Goal: Task Accomplishment & Management: Manage account settings

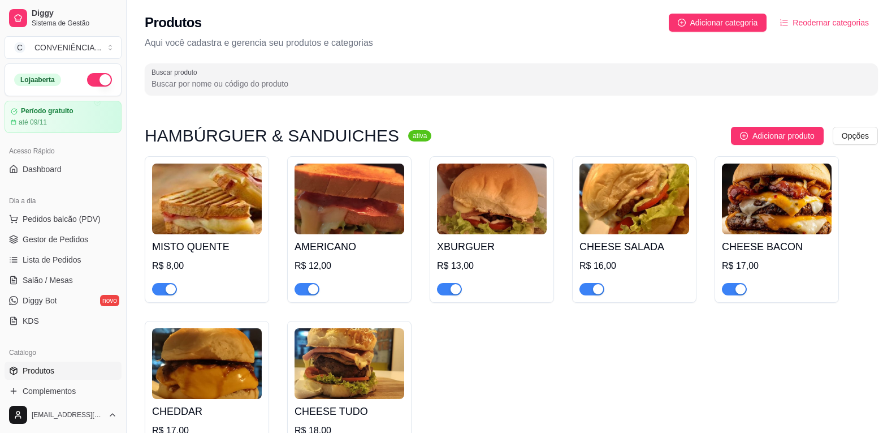
click at [831, 24] on span "Reodernar categorias" at bounding box center [831, 22] width 76 height 12
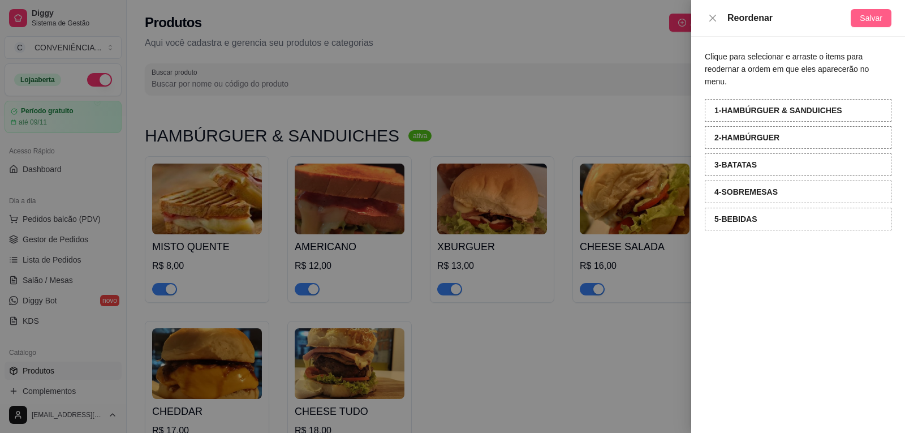
click at [880, 14] on span "Salvar" at bounding box center [870, 18] width 23 height 12
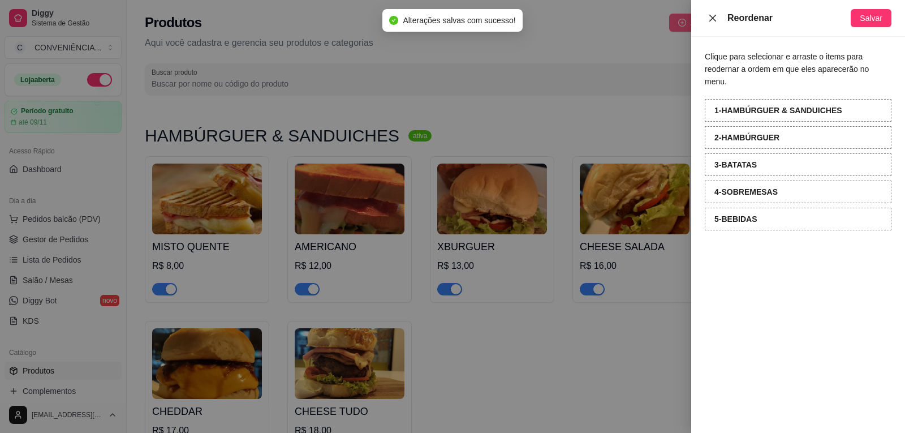
click at [713, 19] on icon "close" at bounding box center [712, 17] width 7 height 7
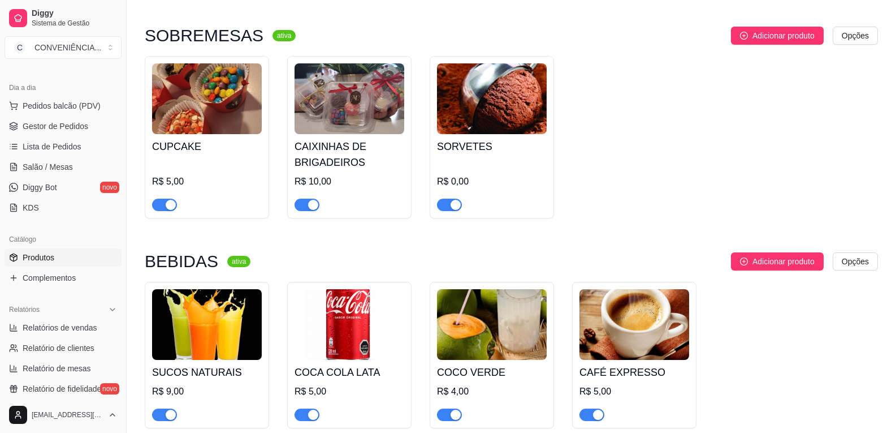
scroll to position [170, 0]
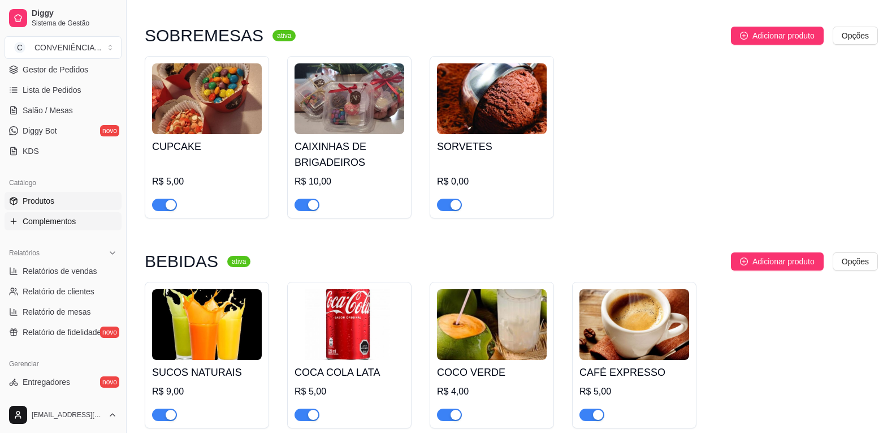
click at [41, 225] on span "Complementos" at bounding box center [49, 220] width 53 height 11
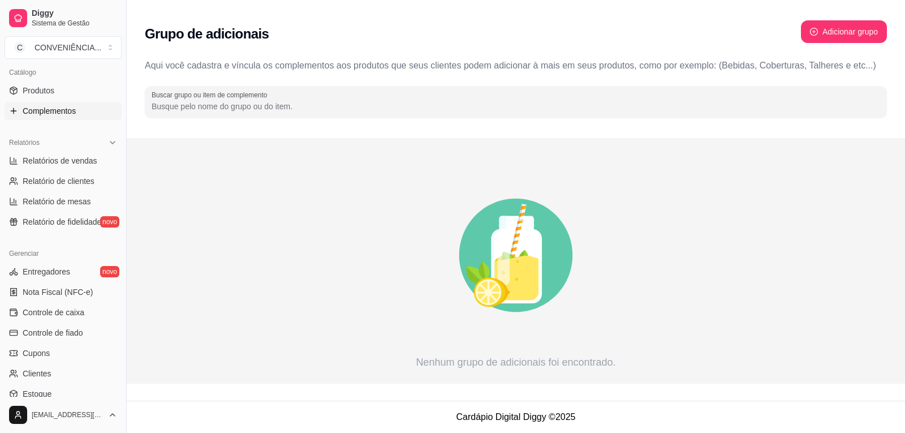
scroll to position [283, 0]
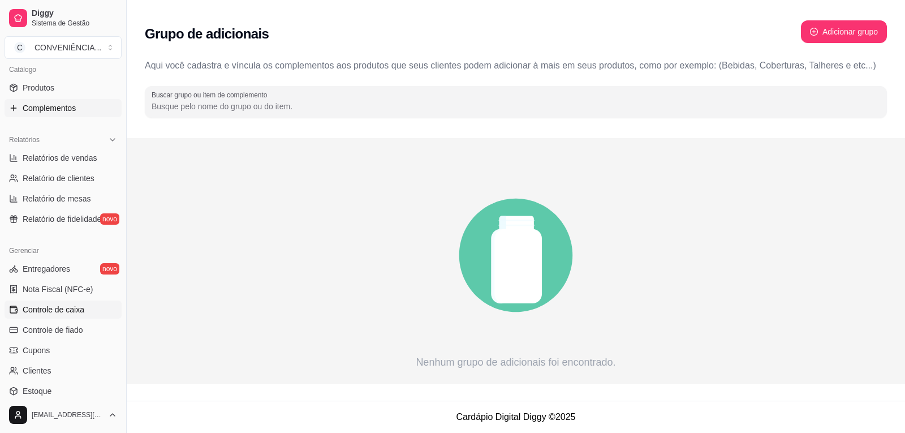
click at [60, 310] on span "Controle de caixa" at bounding box center [54, 309] width 62 height 11
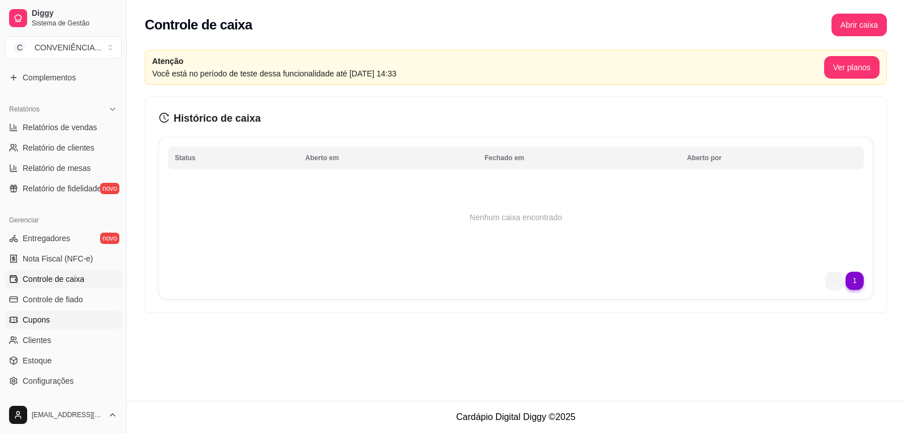
scroll to position [339, 0]
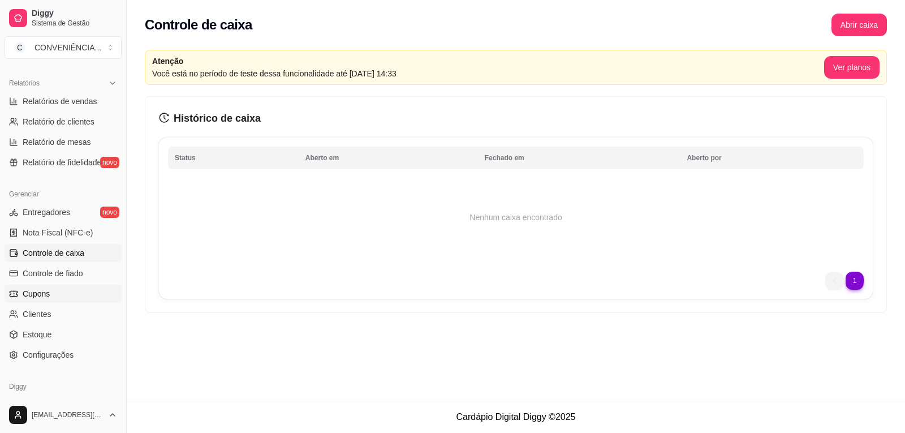
click at [47, 296] on span "Cupons" at bounding box center [36, 293] width 27 height 11
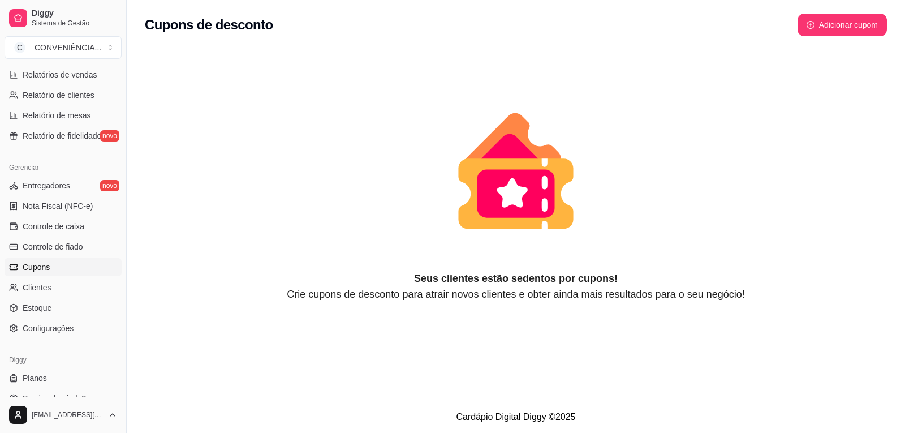
scroll to position [381, 0]
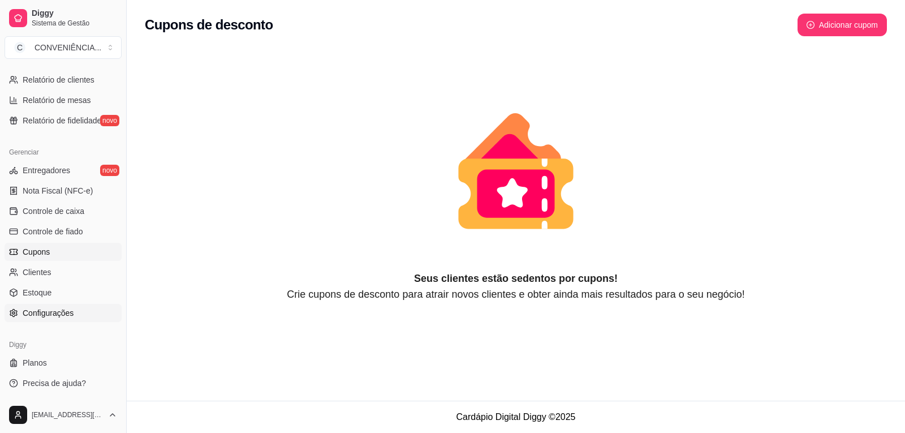
click at [54, 312] on span "Configurações" at bounding box center [48, 312] width 51 height 11
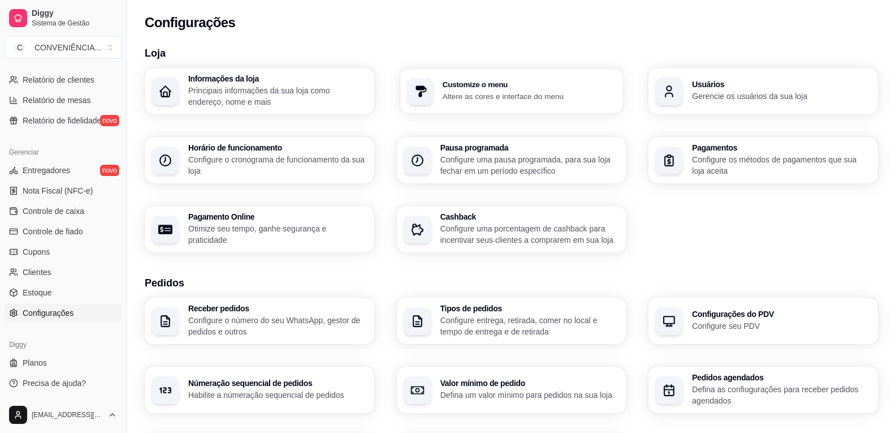
click at [530, 99] on p "Altere as cores e interface do menu" at bounding box center [529, 95] width 174 height 11
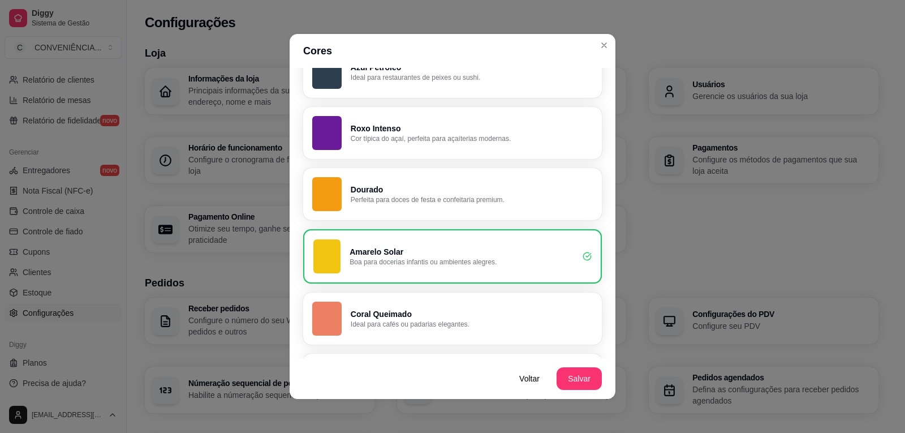
scroll to position [642, 0]
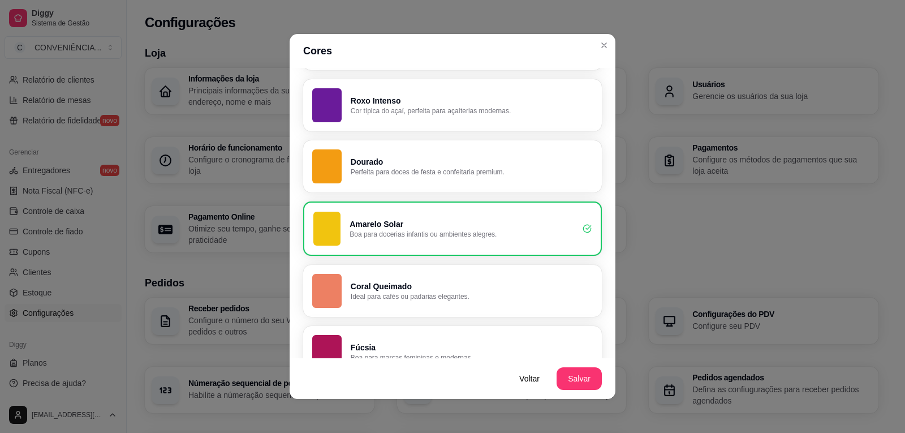
click at [430, 173] on p "Perfeita para doces de festa e confeitaria premium." at bounding box center [472, 171] width 242 height 9
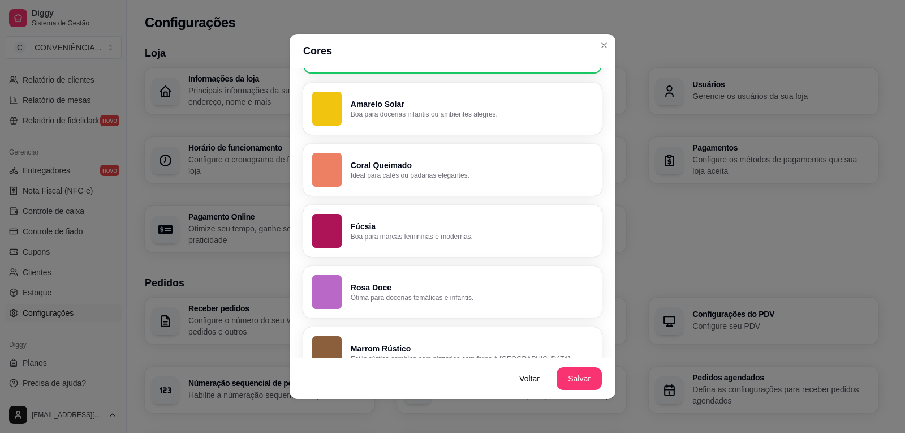
scroll to position [789, 0]
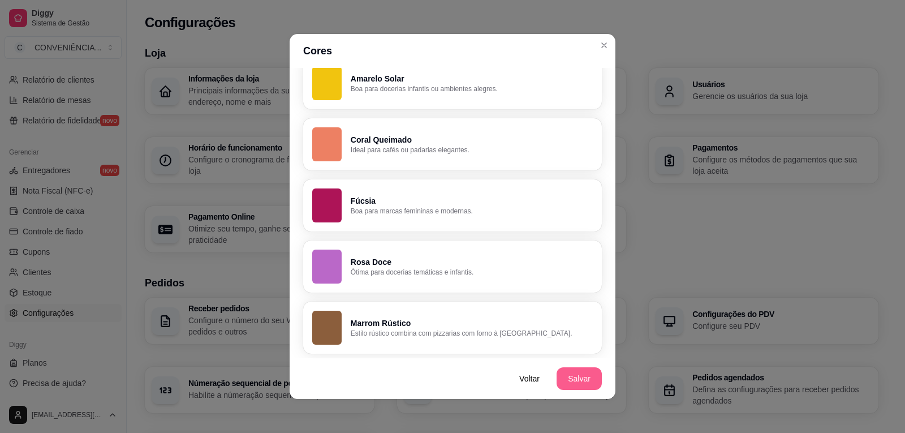
click at [571, 376] on button "Salvar" at bounding box center [578, 378] width 45 height 23
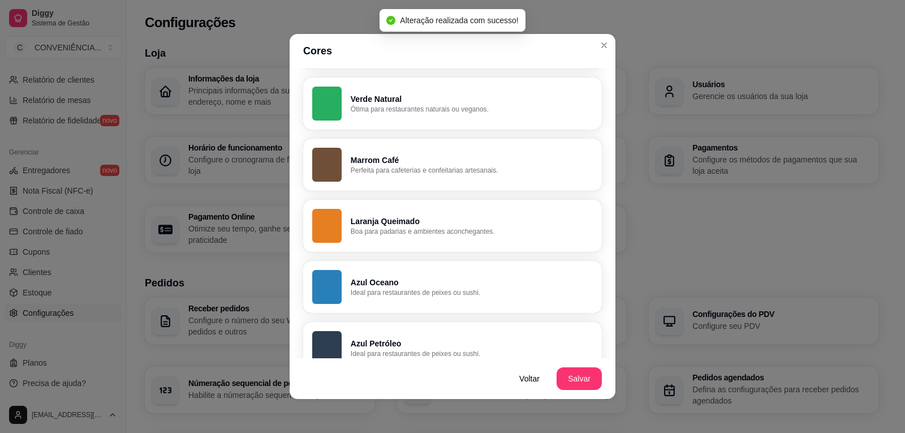
scroll to position [0, 0]
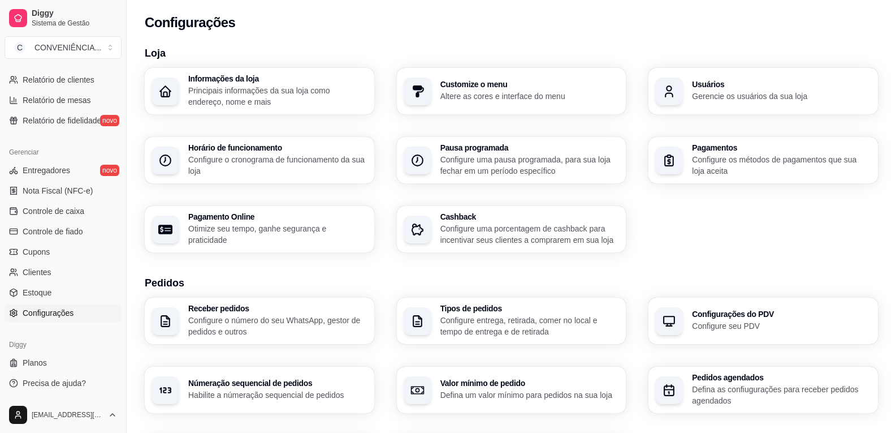
click at [737, 171] on p "Configure os métodos de pagamentos que sua loja aceita" at bounding box center [781, 165] width 179 height 23
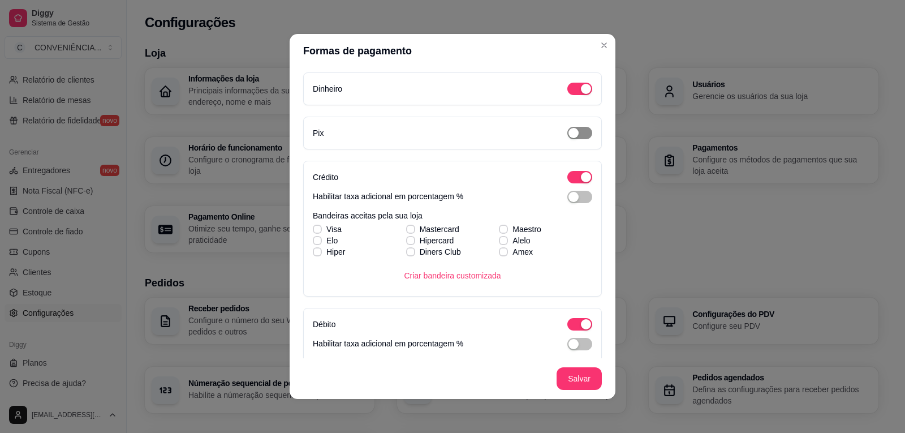
click at [568, 134] on div "button" at bounding box center [573, 133] width 10 height 10
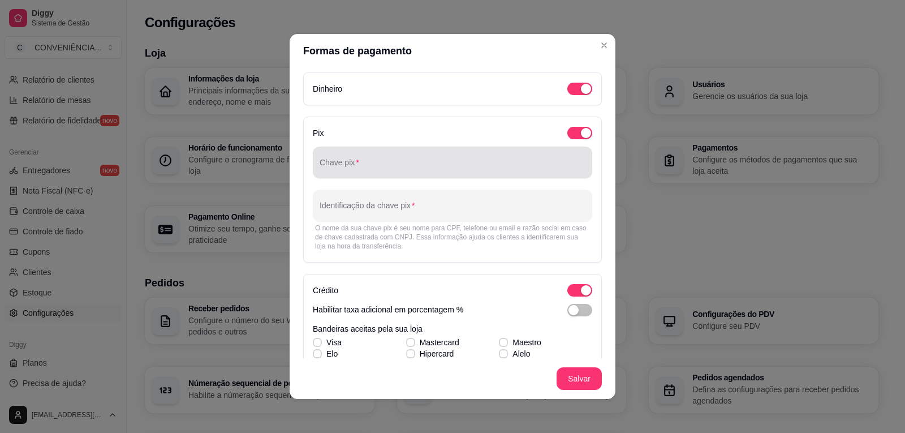
click at [356, 162] on input "Chave pix" at bounding box center [452, 166] width 266 height 11
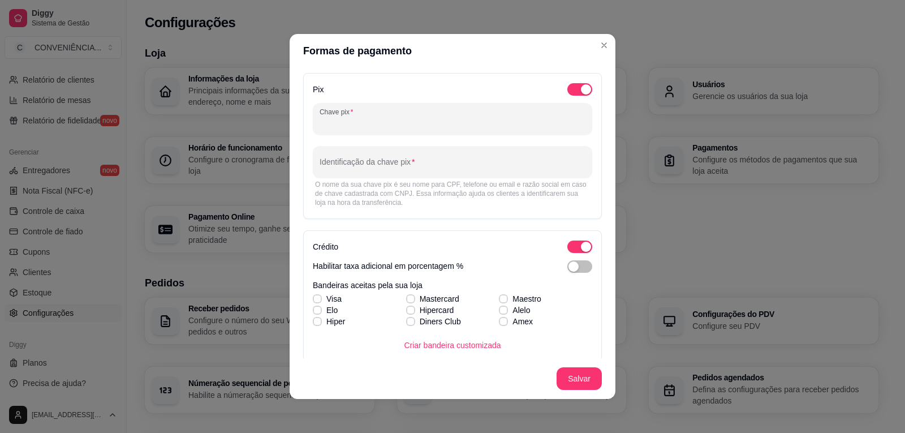
scroll to position [57, 0]
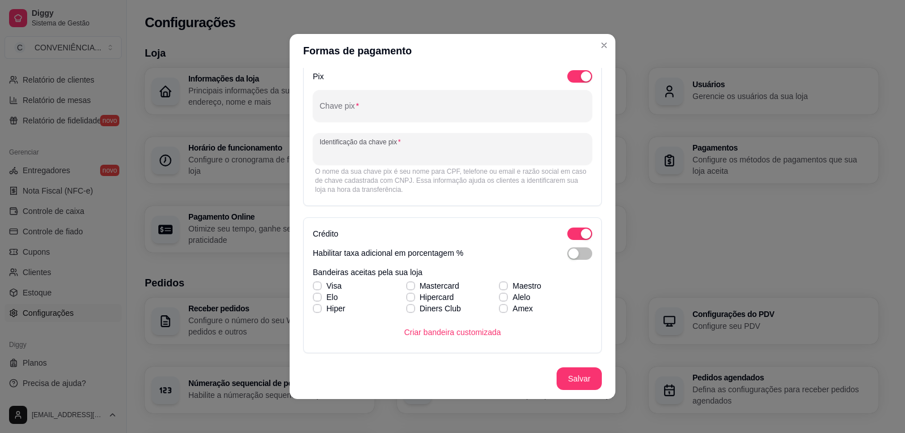
click at [332, 155] on input "Identificação da chave pix" at bounding box center [452, 153] width 266 height 11
click at [331, 113] on input "Chave pix" at bounding box center [452, 110] width 266 height 11
paste input "b67b46c2-7dc1-4749-b6ea-96dbc8904a6a"
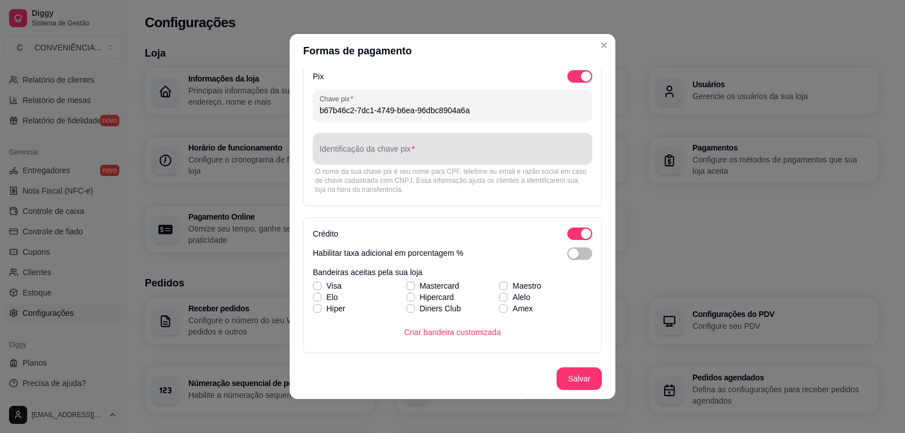
type input "b67b46c2-7dc1-4749-b6ea-96dbc8904a6a"
click at [335, 152] on input "Identificação da chave pix" at bounding box center [452, 153] width 266 height 11
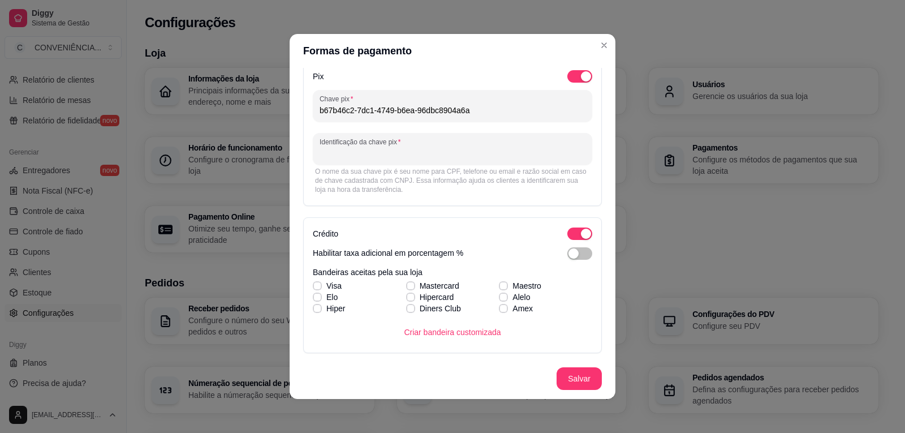
type input "m"
type input "MOURA GOMES & ANDRADE LIMA LDTA"
click at [313, 287] on div "Visa Mastercard Maestro Elo Hipercard Alelo Hiper Diners Club Amex" at bounding box center [452, 297] width 279 height 34
click at [316, 297] on icon at bounding box center [317, 297] width 6 height 5
click at [316, 299] on input "Elo" at bounding box center [315, 302] width 7 height 7
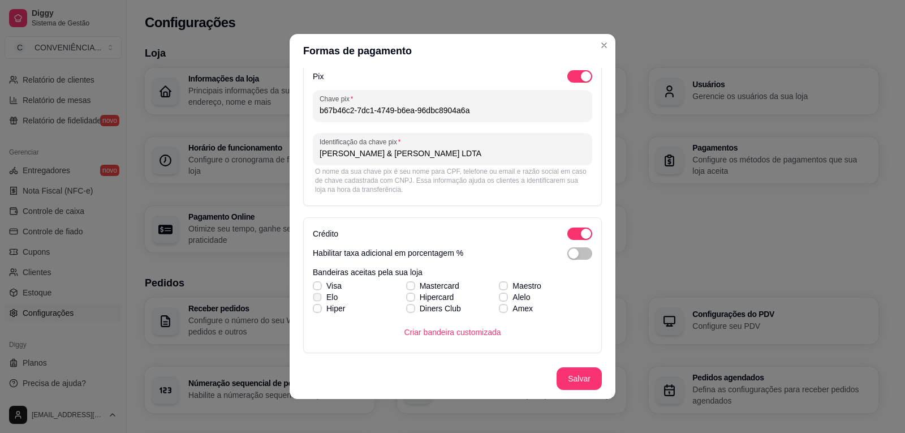
checkbox input "true"
click at [314, 284] on icon at bounding box center [317, 285] width 6 height 5
click at [314, 288] on input "Visa" at bounding box center [315, 291] width 7 height 7
checkbox input "true"
click at [316, 306] on icon at bounding box center [317, 308] width 7 height 5
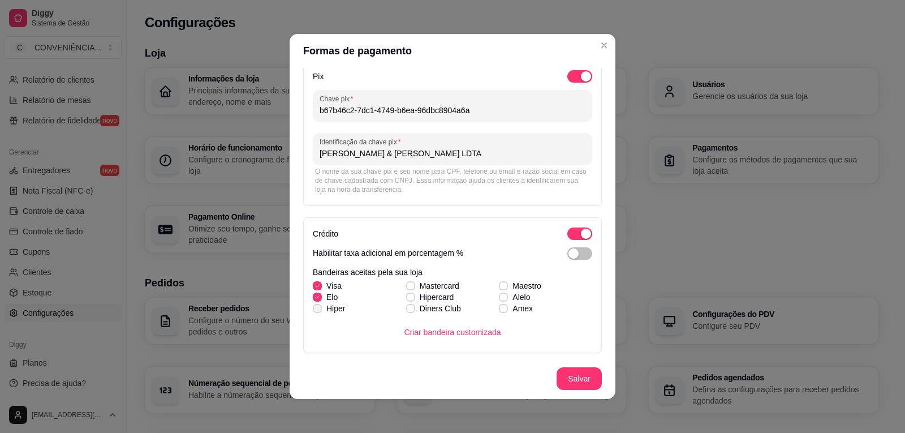
click at [316, 310] on input "Hiper" at bounding box center [315, 313] width 7 height 7
checkbox input "true"
click at [407, 286] on icon at bounding box center [410, 285] width 6 height 5
click at [405, 288] on input "Mastercard" at bounding box center [408, 291] width 7 height 7
checkbox input "true"
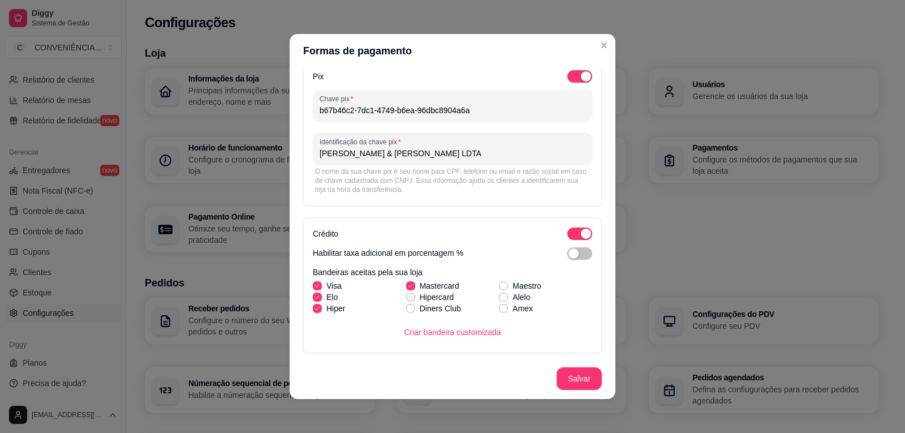
click at [407, 297] on icon at bounding box center [410, 297] width 7 height 5
click at [405, 299] on input "Hipercard" at bounding box center [408, 302] width 7 height 7
checkbox input "true"
click at [500, 309] on icon at bounding box center [503, 308] width 7 height 5
click at [498, 310] on input "Amex" at bounding box center [501, 313] width 7 height 7
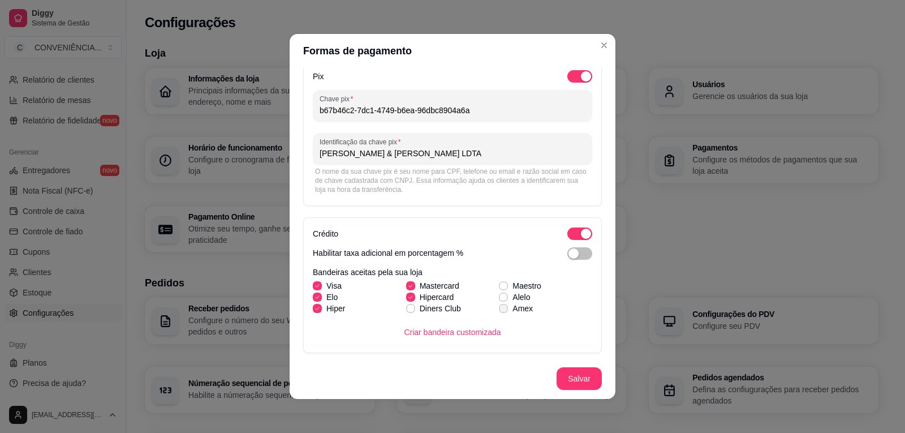
checkbox input "true"
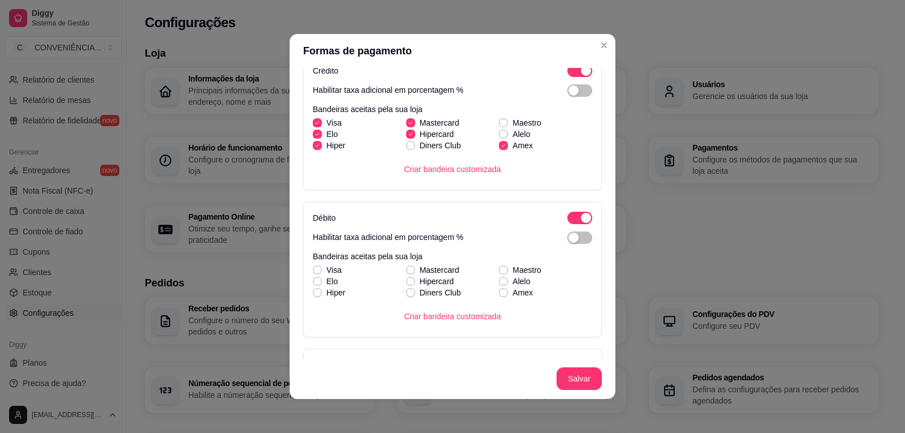
scroll to position [220, 0]
click at [314, 267] on icon at bounding box center [317, 268] width 7 height 5
click at [313, 271] on input "Visa" at bounding box center [315, 274] width 7 height 7
checkbox input "true"
click at [314, 279] on icon at bounding box center [317, 280] width 7 height 5
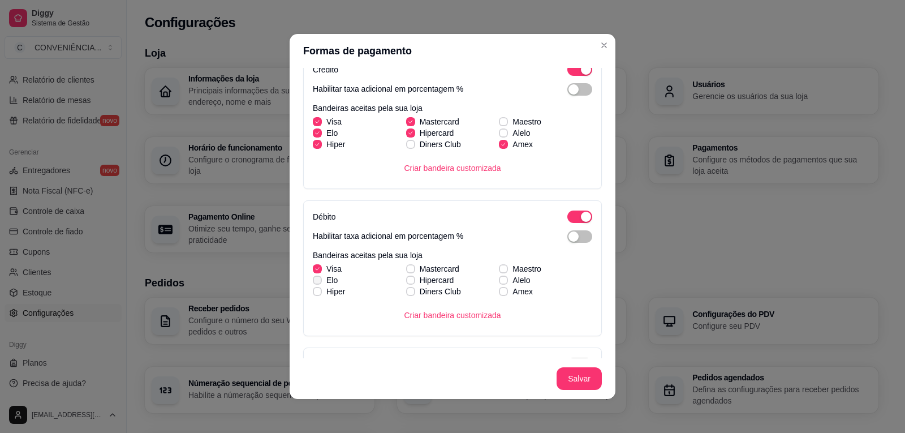
click at [314, 282] on input "Elo" at bounding box center [315, 285] width 7 height 7
checkbox input "true"
click at [314, 290] on icon at bounding box center [317, 291] width 7 height 5
click at [314, 293] on input "Hiper" at bounding box center [315, 296] width 7 height 7
checkbox input "true"
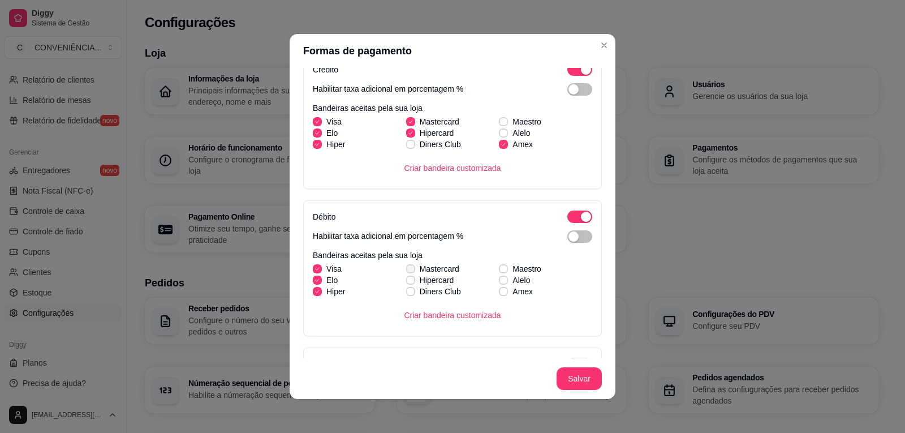
click at [406, 265] on span at bounding box center [410, 268] width 9 height 9
click at [405, 271] on input "Mastercard" at bounding box center [408, 274] width 7 height 7
checkbox input "true"
click at [406, 277] on span at bounding box center [410, 279] width 9 height 9
click at [405, 282] on input "Hipercard" at bounding box center [408, 285] width 7 height 7
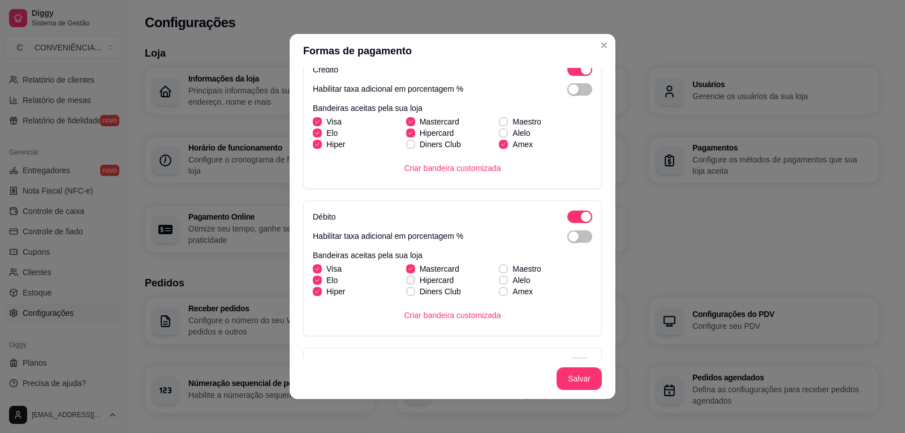
checkbox input "true"
click at [500, 293] on icon at bounding box center [503, 291] width 7 height 5
click at [498, 293] on input "Amex" at bounding box center [501, 296] width 7 height 7
checkbox input "true"
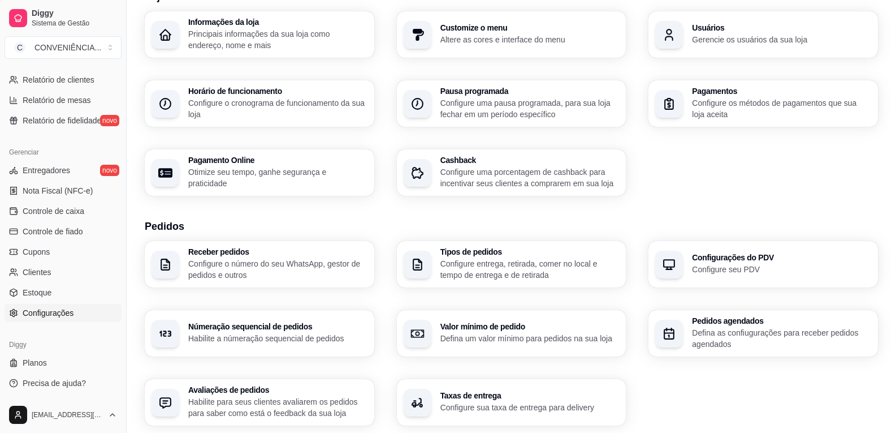
scroll to position [113, 0]
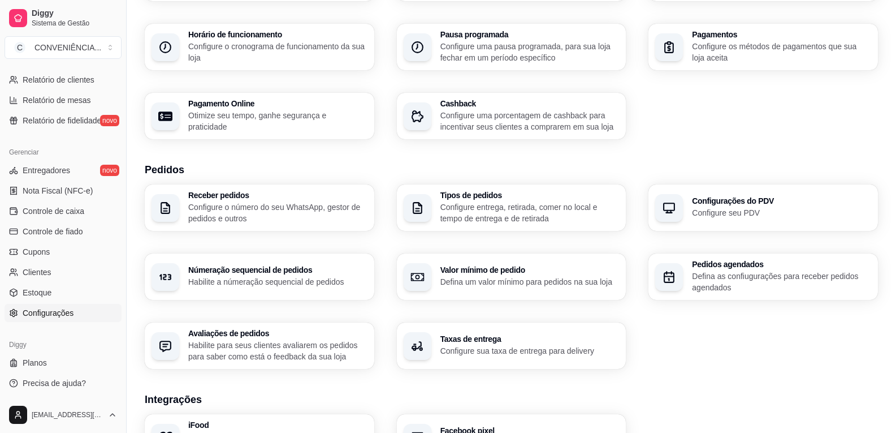
click at [512, 354] on p "Configure sua taxa de entrega para delivery" at bounding box center [529, 350] width 179 height 11
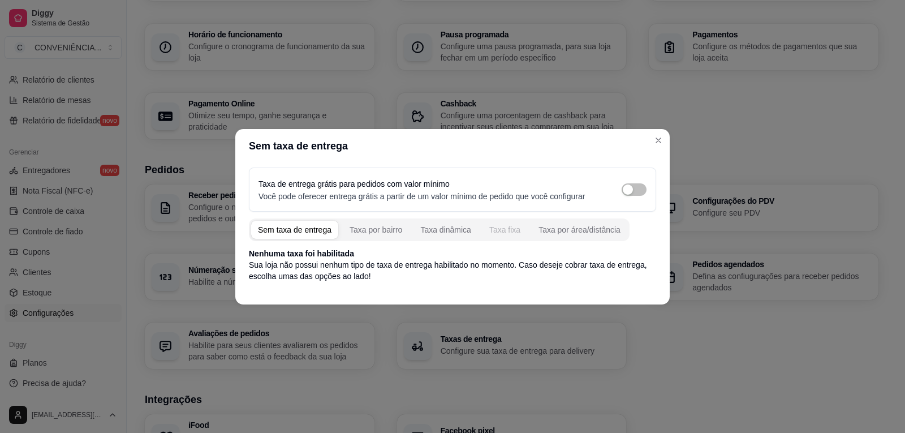
click at [498, 231] on div "Taxa fixa" at bounding box center [504, 229] width 31 height 11
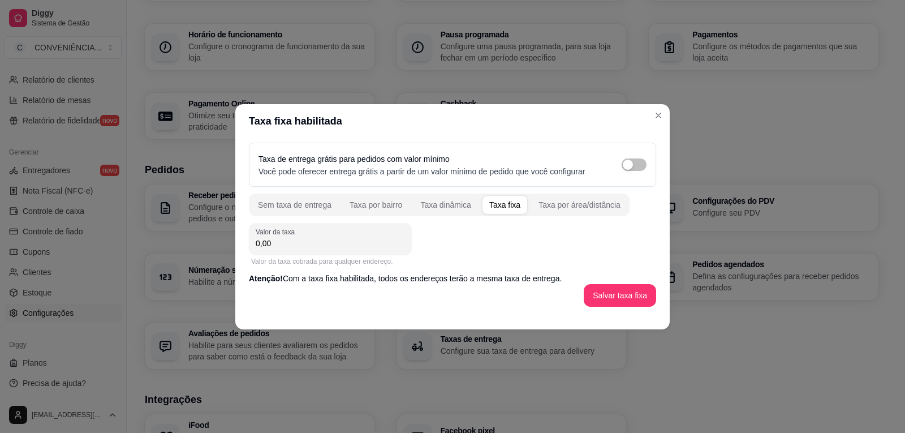
drag, startPoint x: 273, startPoint y: 237, endPoint x: 218, endPoint y: 236, distance: 54.3
click at [218, 236] on div "Taxa fixa habilitada Taxa de entrega grátis para pedidos com valor mínimo Você …" at bounding box center [452, 216] width 905 height 433
type input "2,99"
click at [615, 302] on button "Salvar taxa fixa" at bounding box center [619, 295] width 72 height 23
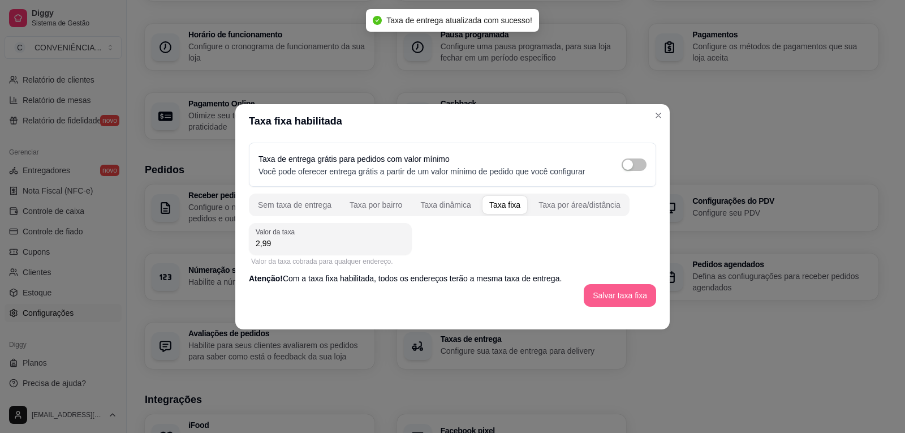
click at [641, 295] on button "Salvar taxa fixa" at bounding box center [619, 295] width 72 height 23
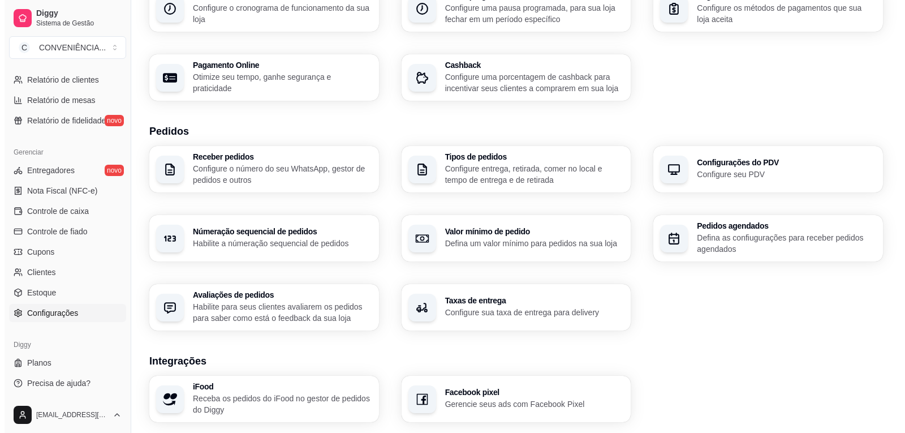
scroll to position [170, 0]
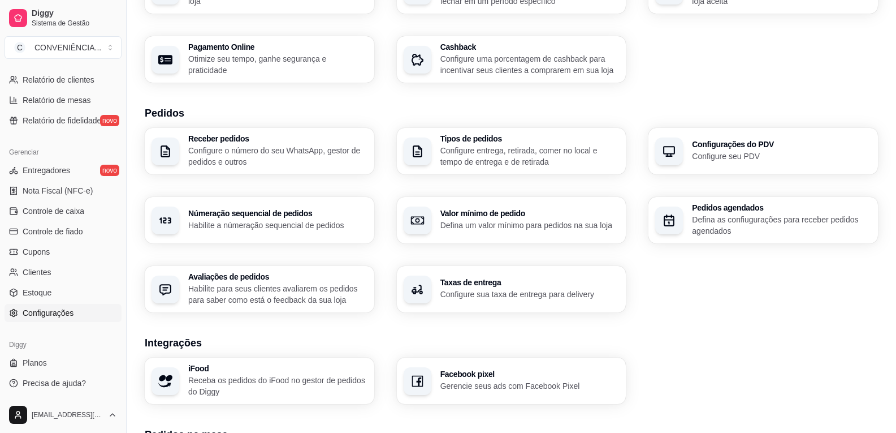
click at [271, 154] on p "Configure o número do seu WhatsApp, gestor de pedidos e outros" at bounding box center [277, 156] width 179 height 23
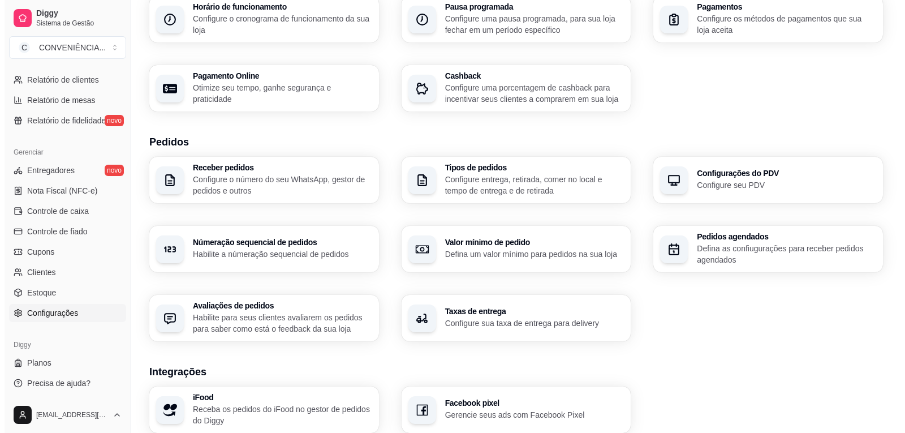
scroll to position [113, 0]
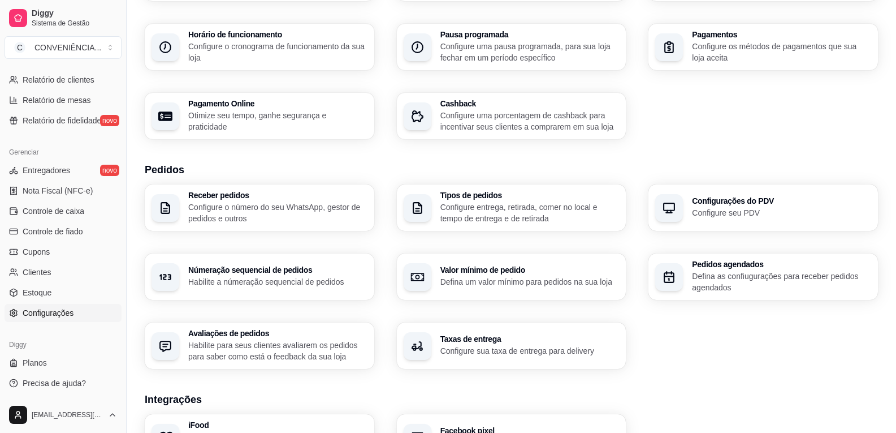
click at [726, 55] on p "Configure os métodos de pagamentos que sua loja aceita" at bounding box center [781, 52] width 179 height 23
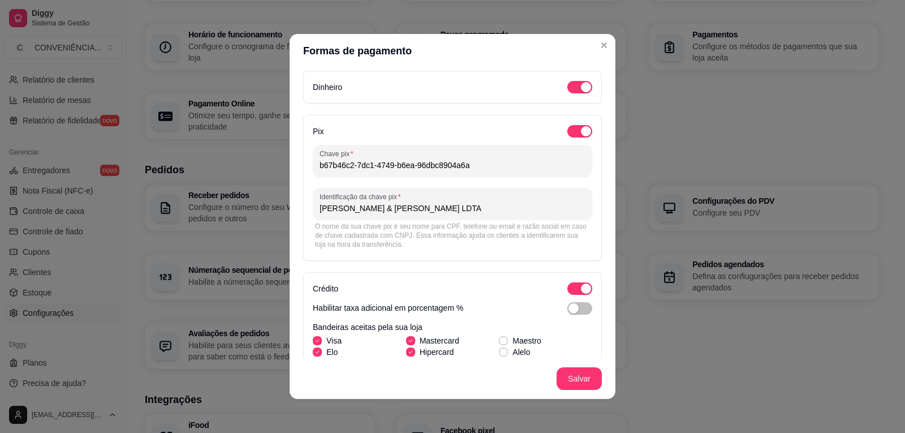
scroll to position [0, 0]
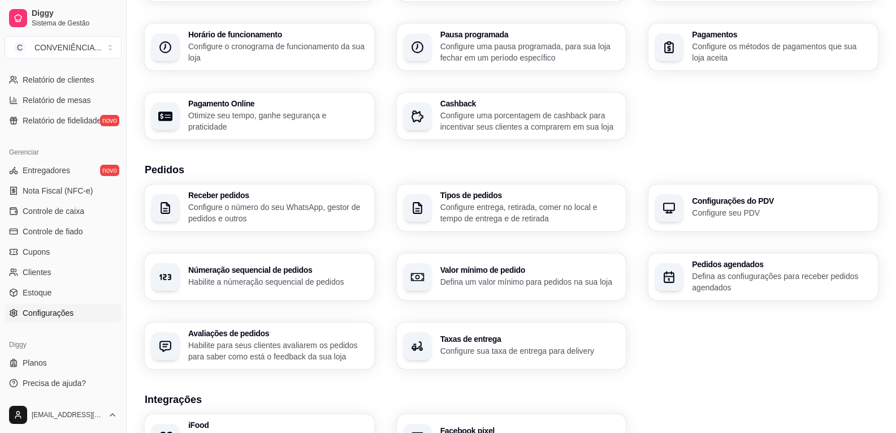
click at [270, 123] on p "Otimize seu tempo, ganhe segurança e praticidade" at bounding box center [277, 121] width 179 height 23
select select "4.98"
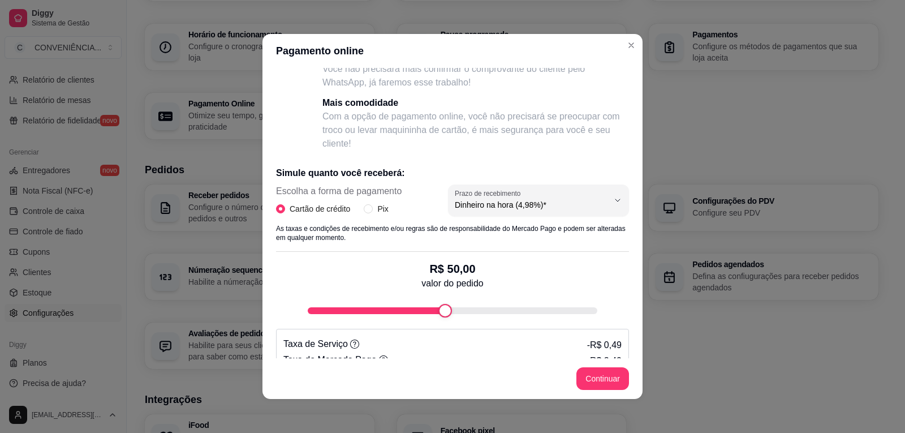
scroll to position [109, 0]
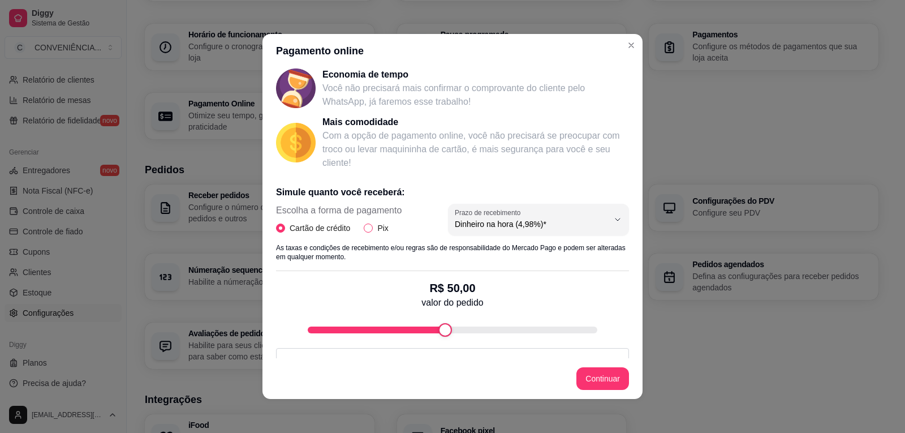
click at [367, 225] on input "Pix" at bounding box center [368, 227] width 9 height 9
radio input "true"
radio input "false"
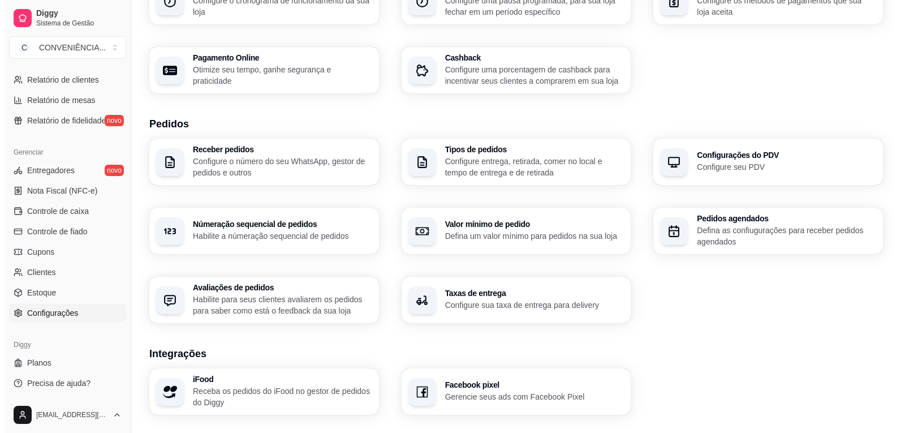
scroll to position [170, 0]
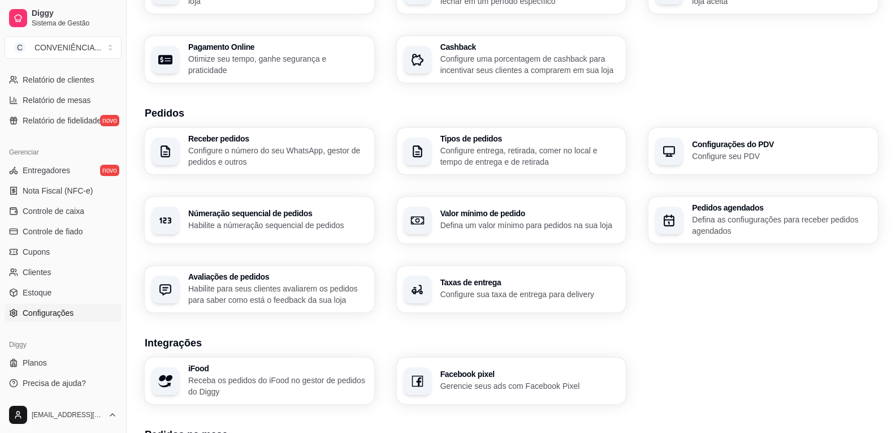
click at [482, 155] on p "Configure entrega, retirada, comer no local e tempo de entrega e de retirada" at bounding box center [529, 156] width 179 height 23
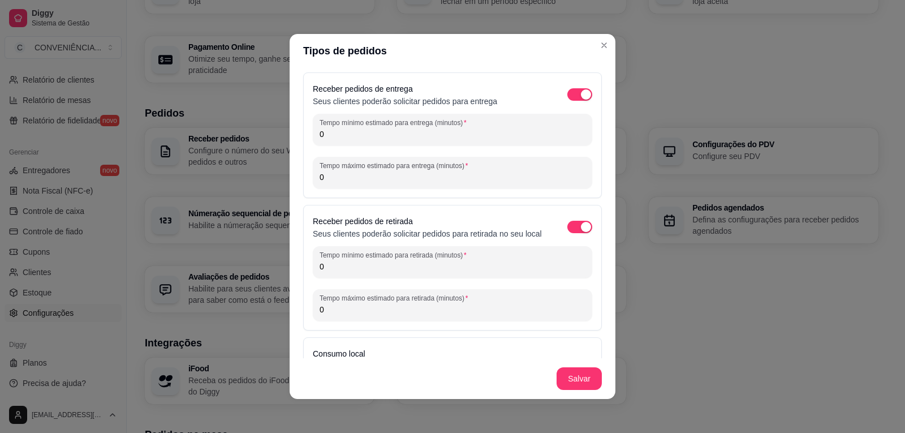
drag, startPoint x: 423, startPoint y: 139, endPoint x: 313, endPoint y: 138, distance: 109.7
click at [313, 138] on div "Tempo mínimo estimado para entrega (minutos) 0" at bounding box center [452, 130] width 279 height 32
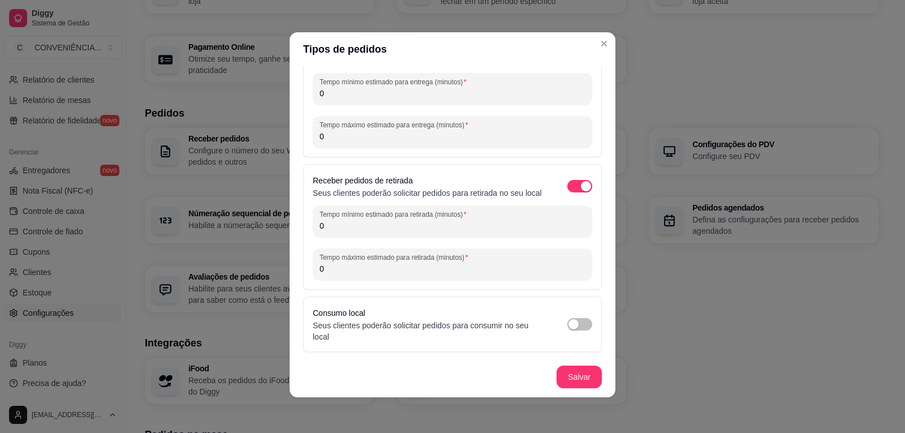
scroll to position [2, 0]
click at [568, 325] on div "button" at bounding box center [573, 323] width 10 height 10
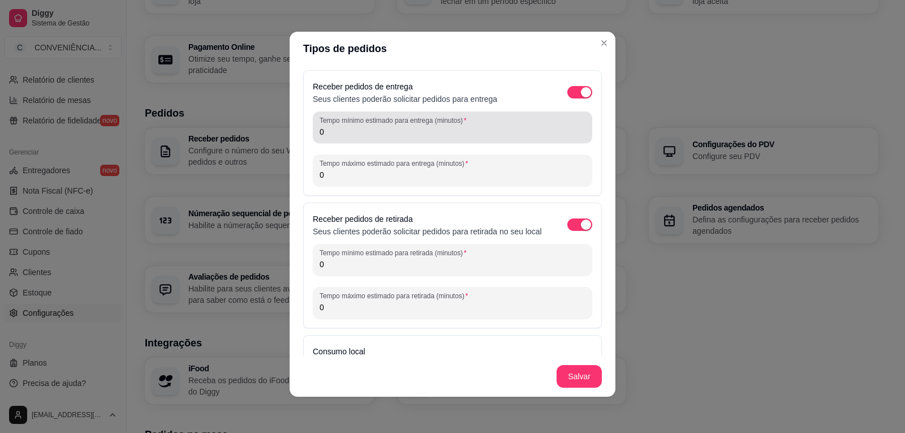
click at [383, 132] on input "0" at bounding box center [452, 131] width 266 height 11
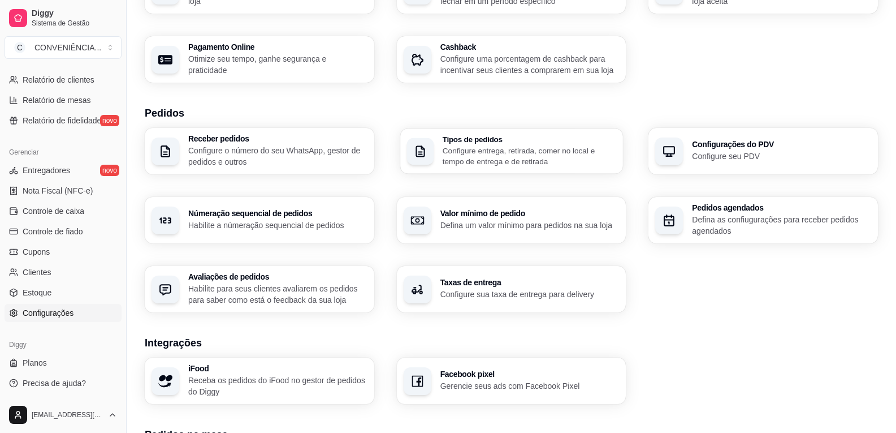
click at [534, 155] on p "Configure entrega, retirada, comer no local e tempo de entrega e de retirada" at bounding box center [529, 156] width 174 height 22
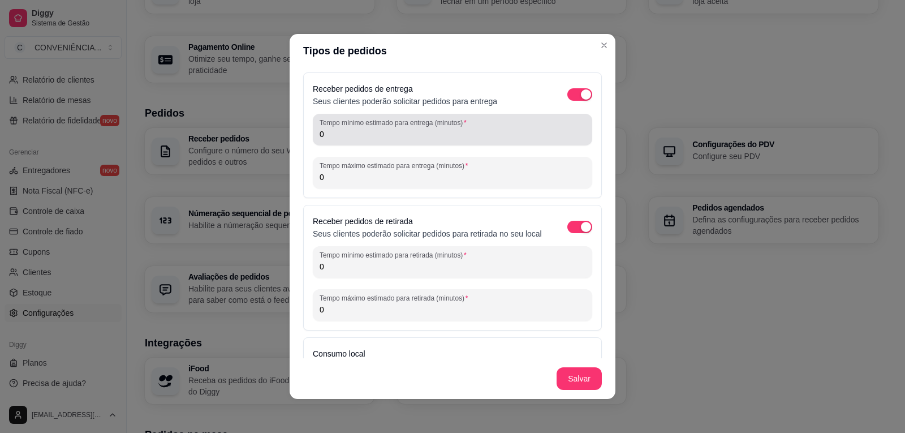
click at [428, 141] on div "Tempo mínimo estimado para entrega (minutos) 0" at bounding box center [452, 130] width 279 height 32
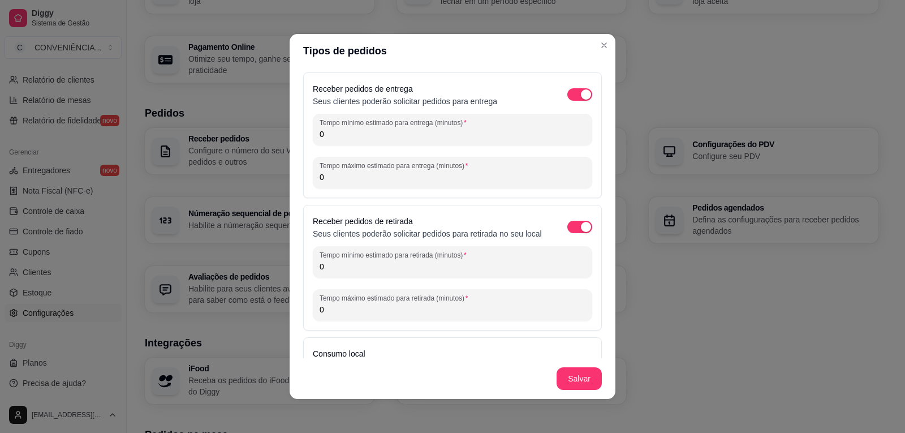
drag, startPoint x: 330, startPoint y: 137, endPoint x: 310, endPoint y: 137, distance: 19.8
click at [313, 137] on div "Tempo mínimo estimado para entrega (minutos) 0" at bounding box center [452, 130] width 279 height 32
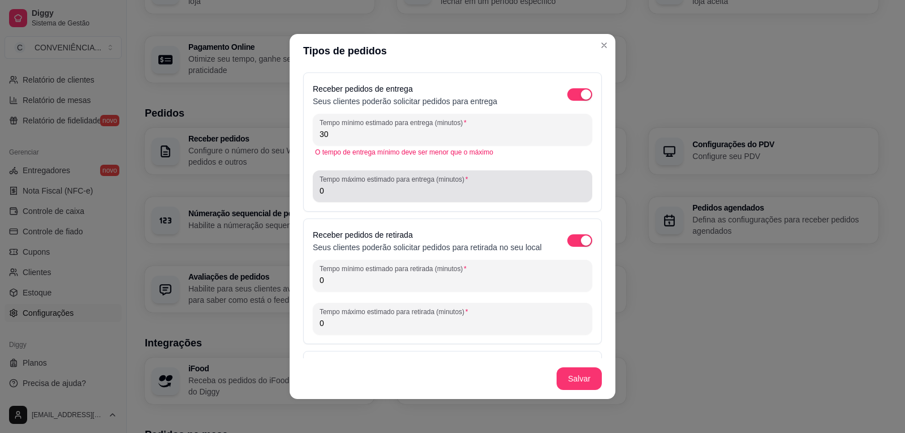
type input "30"
click at [341, 192] on input "0" at bounding box center [452, 190] width 266 height 11
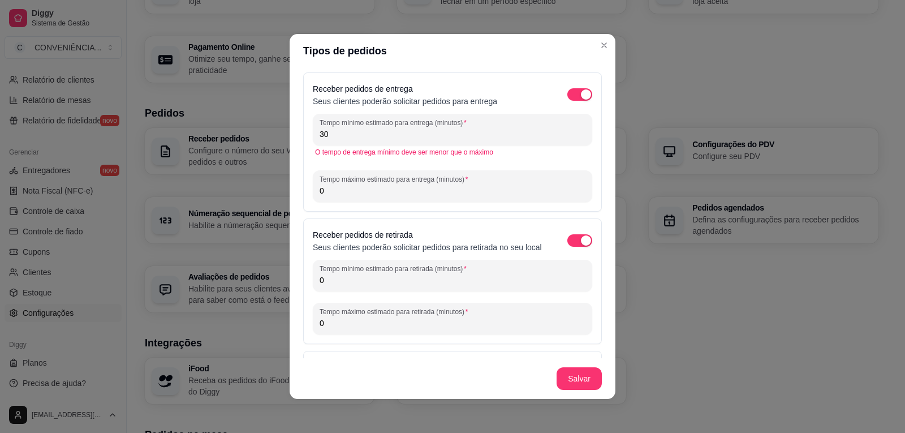
drag, startPoint x: 340, startPoint y: 193, endPoint x: 299, endPoint y: 193, distance: 41.3
click at [303, 193] on div "Receber pedidos de entrega Seus clientes poderão solicitar pedidos para entrega…" at bounding box center [452, 141] width 299 height 139
click at [347, 191] on input "0" at bounding box center [452, 190] width 266 height 11
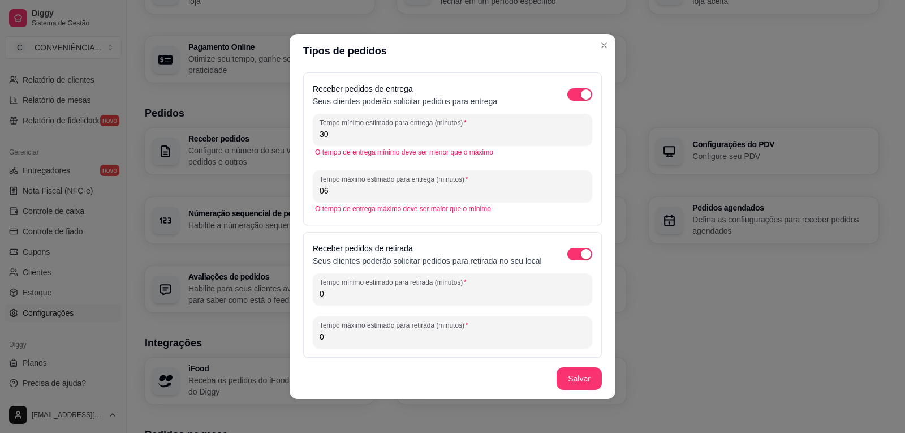
type input "0"
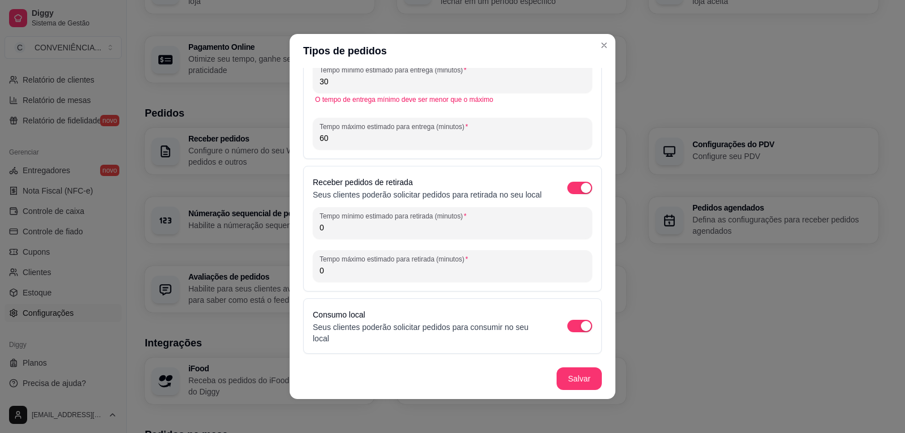
scroll to position [64, 0]
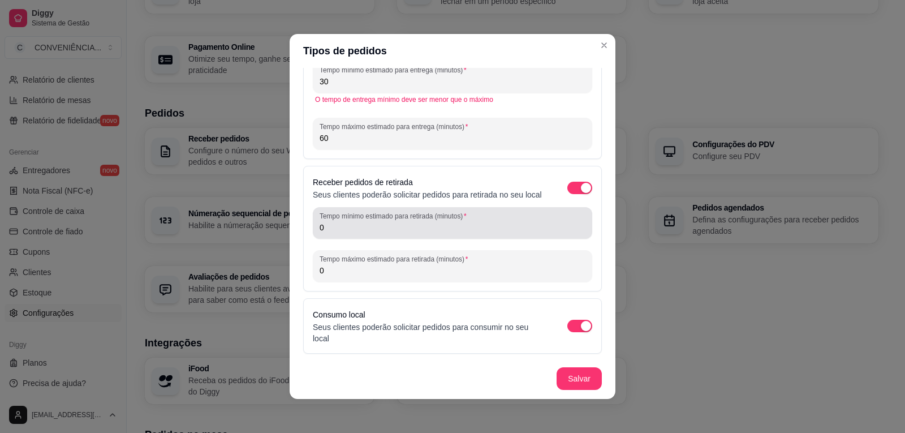
type input "60"
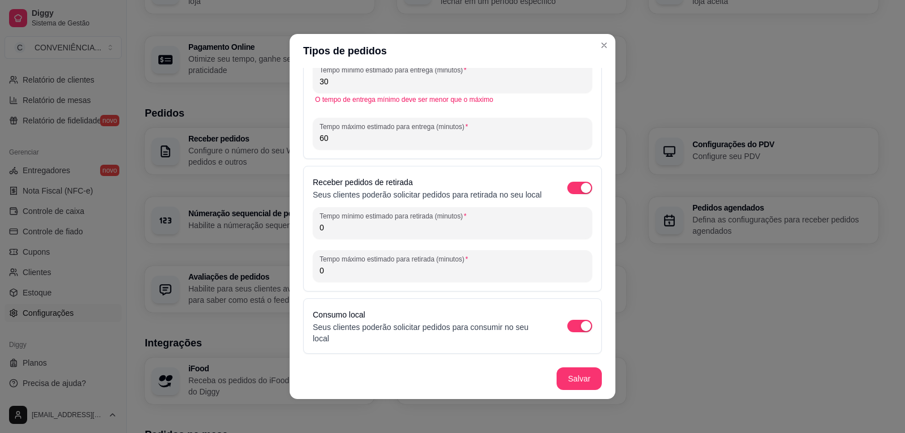
drag, startPoint x: 339, startPoint y: 230, endPoint x: 302, endPoint y: 227, distance: 36.3
click at [303, 227] on div "Receber pedidos de retirada Seus clientes poderão solicitar pedidos para retira…" at bounding box center [452, 229] width 299 height 126
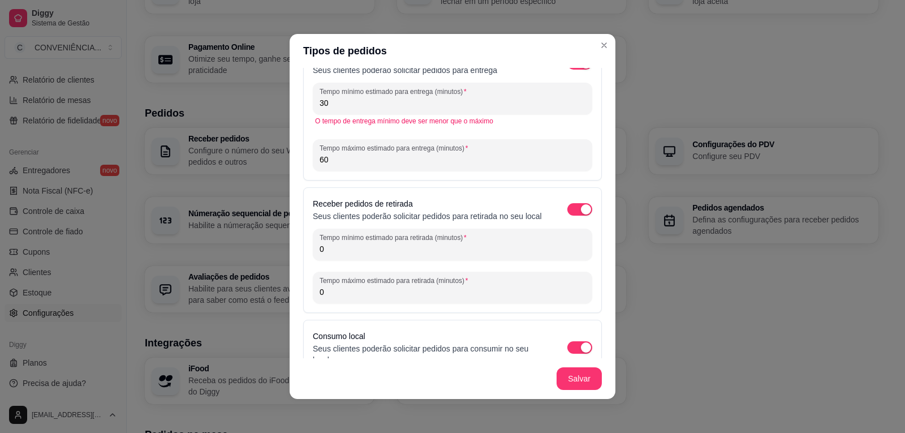
scroll to position [0, 0]
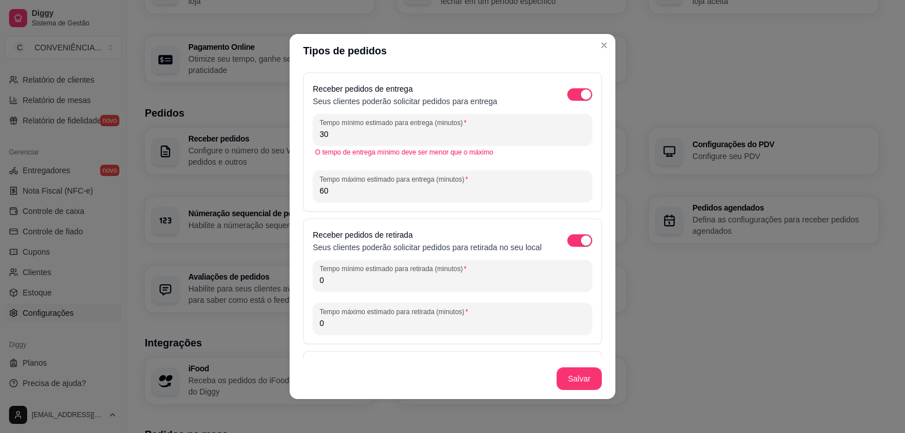
drag, startPoint x: 321, startPoint y: 137, endPoint x: 300, endPoint y: 135, distance: 20.5
click at [303, 135] on div "Receber pedidos de entrega Seus clientes poderão solicitar pedidos para entrega…" at bounding box center [452, 141] width 299 height 139
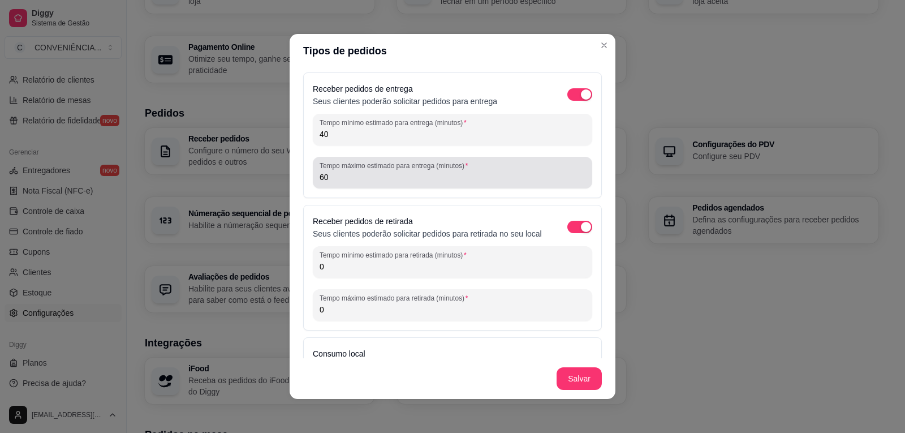
type input "40"
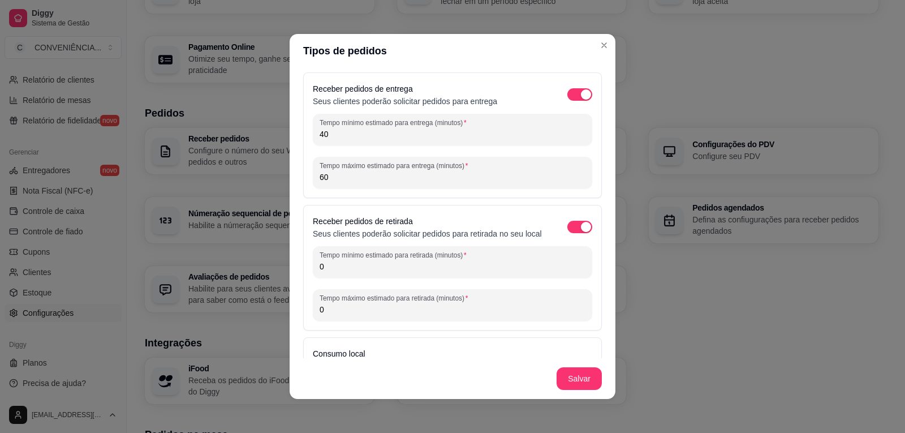
drag, startPoint x: 334, startPoint y: 174, endPoint x: 307, endPoint y: 178, distance: 27.5
click at [307, 178] on div "Receber pedidos de entrega Seus clientes poderão solicitar pedidos para entrega…" at bounding box center [452, 135] width 299 height 126
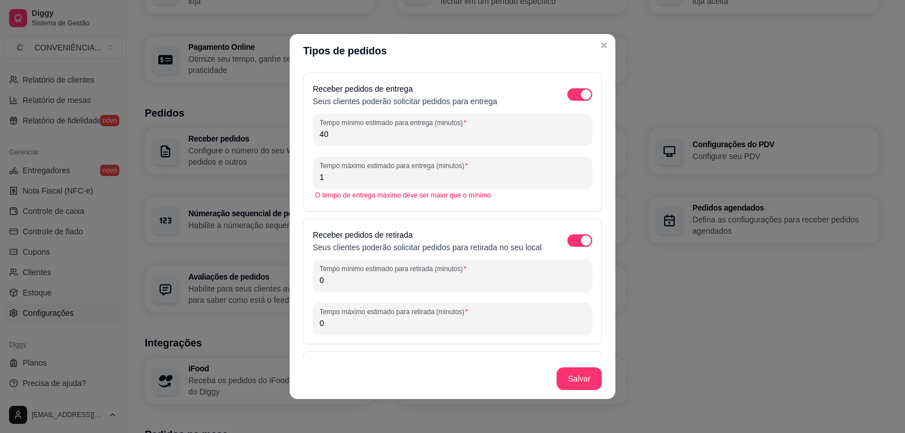
type input "1"
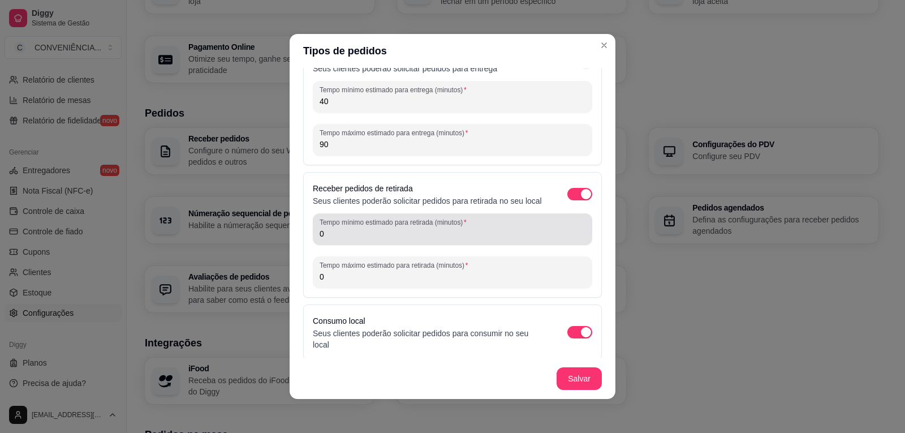
scroll to position [50, 0]
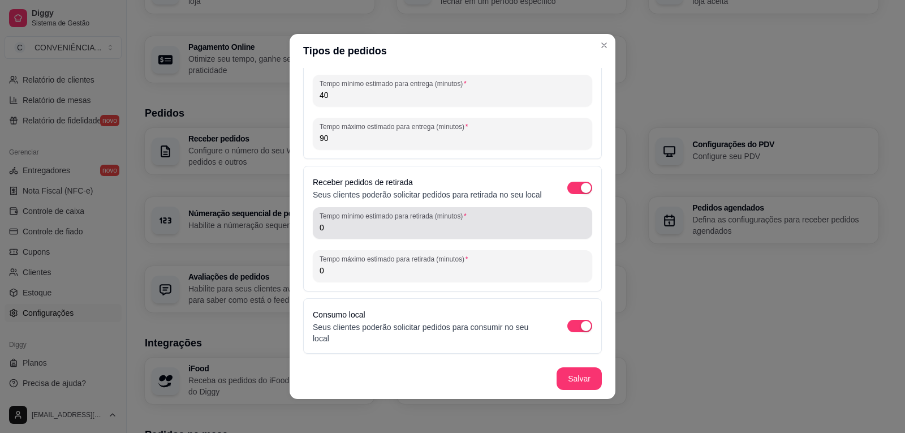
type input "90"
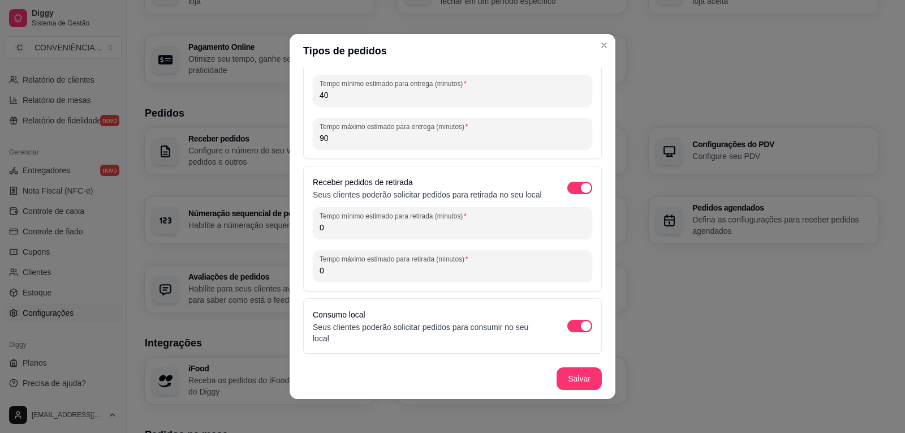
drag, startPoint x: 344, startPoint y: 231, endPoint x: 300, endPoint y: 220, distance: 45.8
click at [303, 223] on div "Receber pedidos de retirada Seus clientes poderão solicitar pedidos para retira…" at bounding box center [452, 229] width 299 height 126
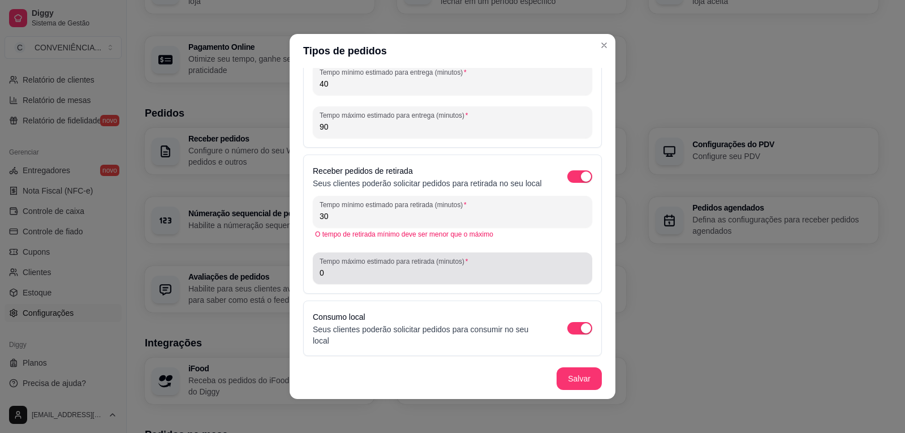
type input "30"
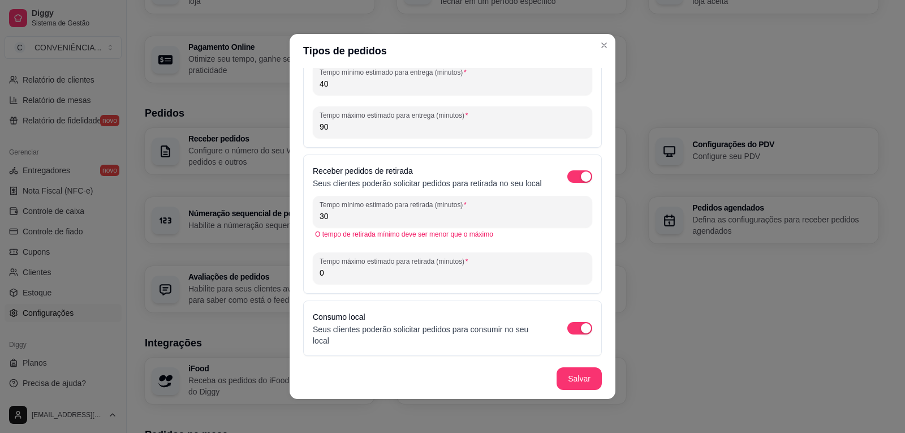
drag, startPoint x: 326, startPoint y: 285, endPoint x: 302, endPoint y: 285, distance: 24.3
click at [303, 285] on div "Receber pedidos de retirada Seus clientes poderão solicitar pedidos para retira…" at bounding box center [452, 223] width 299 height 139
type input "60"
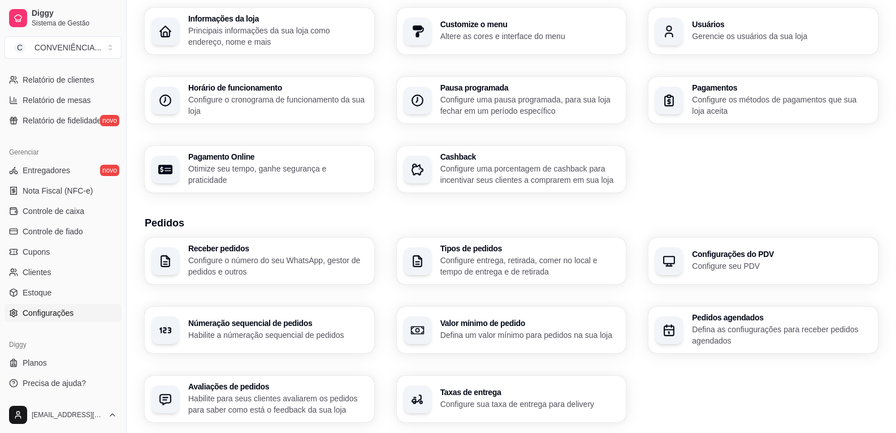
scroll to position [57, 0]
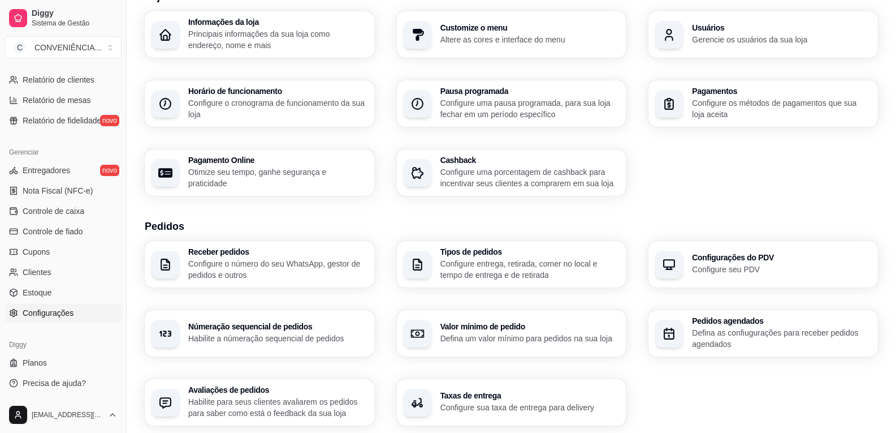
click at [230, 99] on p "Configure o cronograma de funcionamento da sua loja" at bounding box center [277, 108] width 179 height 23
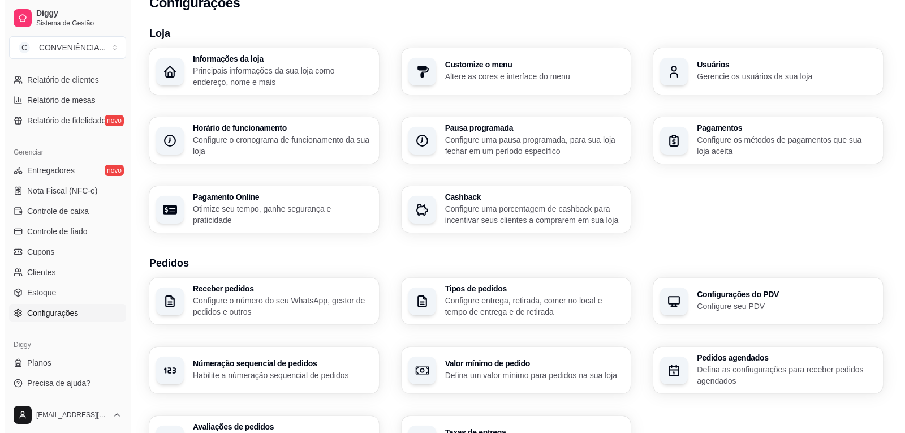
scroll to position [0, 0]
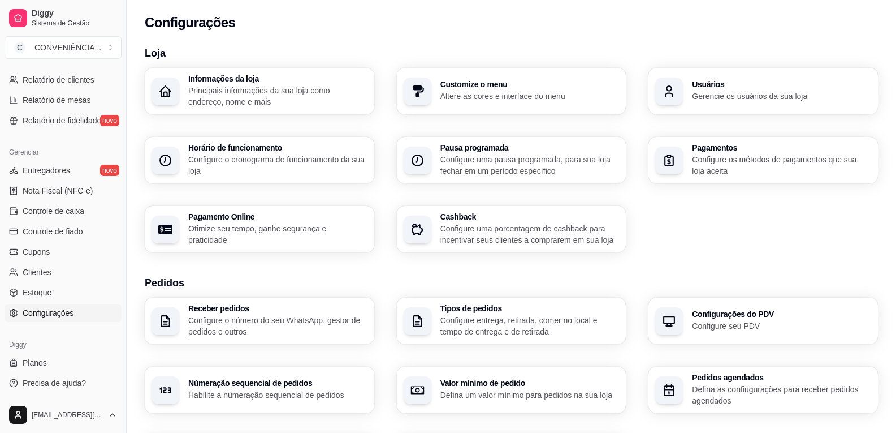
click at [292, 105] on p "Principais informações da sua loja como endereço, nome e mais" at bounding box center [277, 96] width 179 height 23
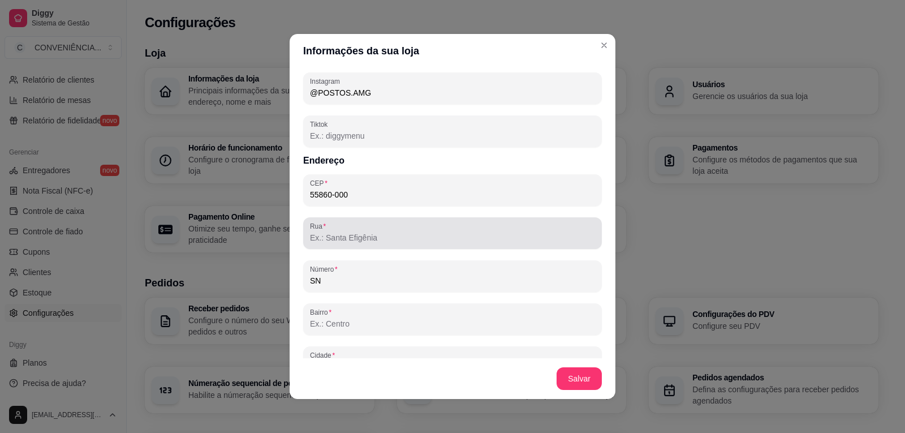
scroll to position [565, 0]
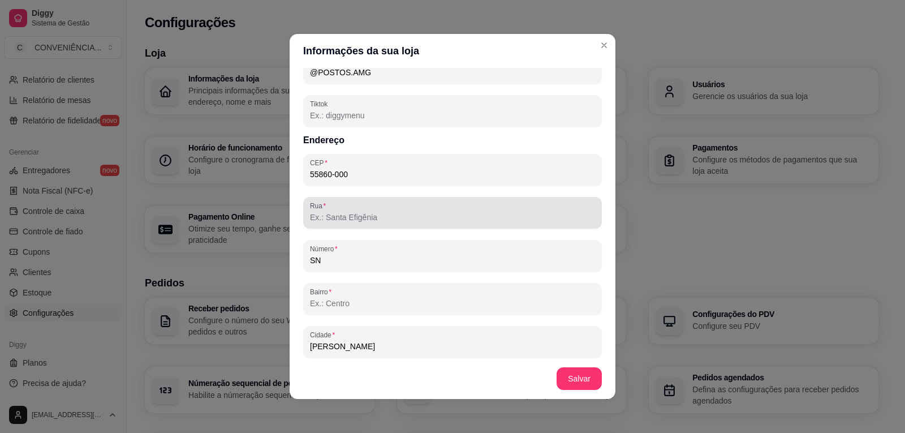
click at [346, 225] on div "Rua" at bounding box center [452, 213] width 299 height 32
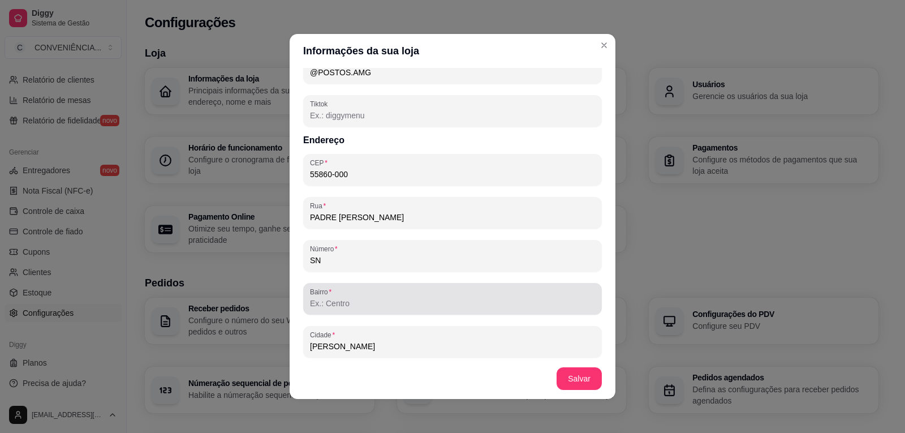
type input "PADRE NAZARENO"
click at [337, 304] on input "Bairro" at bounding box center [452, 302] width 285 height 11
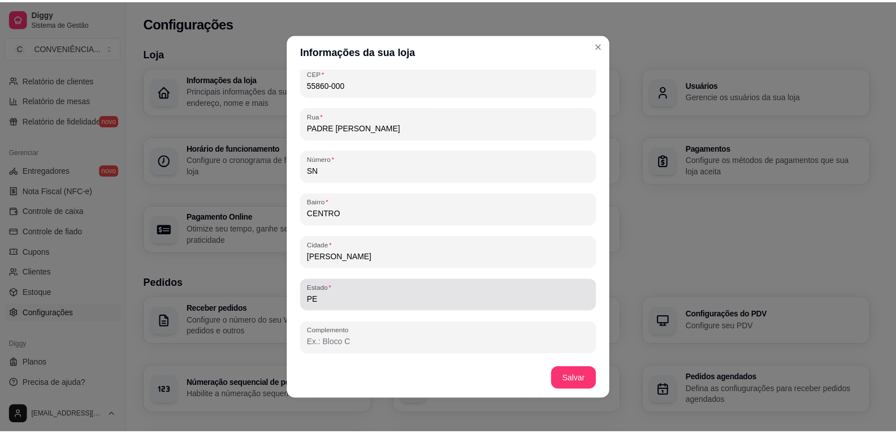
scroll to position [2, 0]
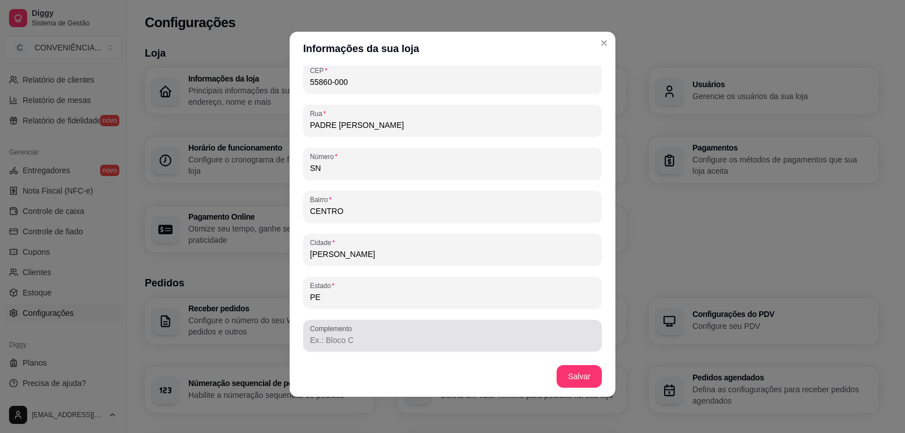
type input "CENTRO"
click at [370, 345] on div at bounding box center [452, 335] width 285 height 23
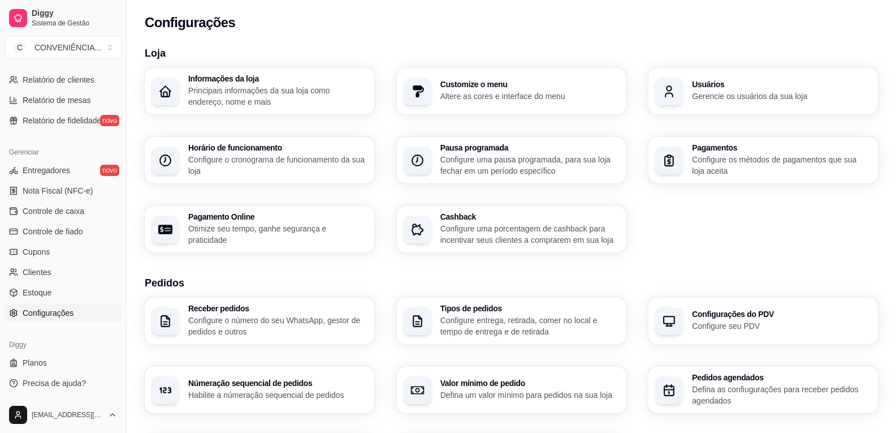
click at [483, 226] on p "Configure uma porcentagem de cashback para incentivar seus clientes a comprarem…" at bounding box center [529, 234] width 179 height 23
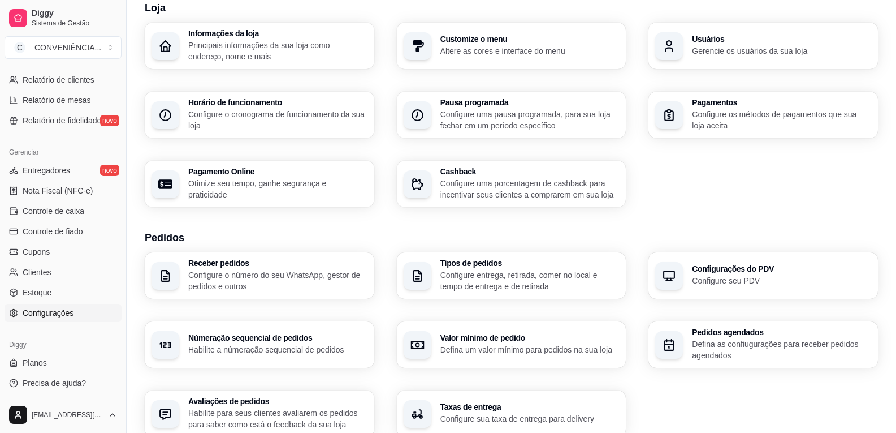
scroll to position [113, 0]
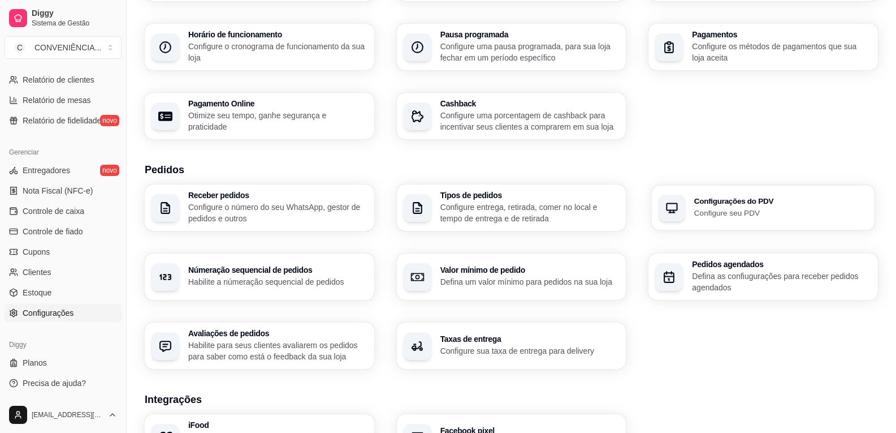
click at [742, 217] on p "Configure seu PDV" at bounding box center [781, 212] width 174 height 11
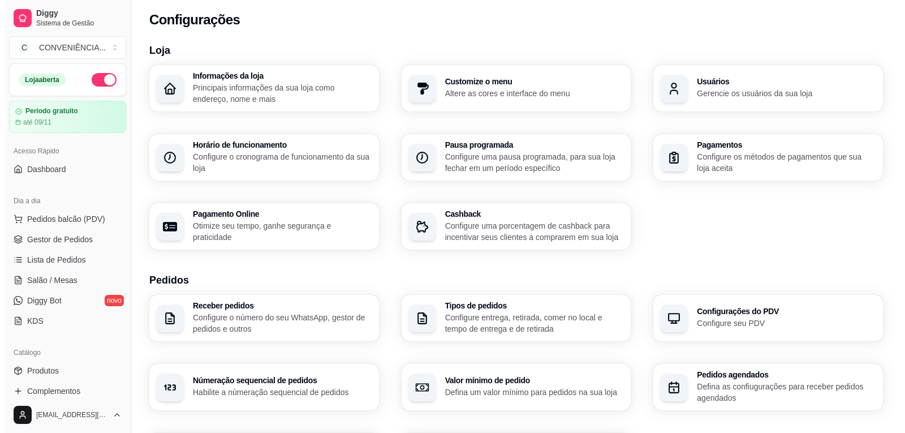
scroll to position [0, 0]
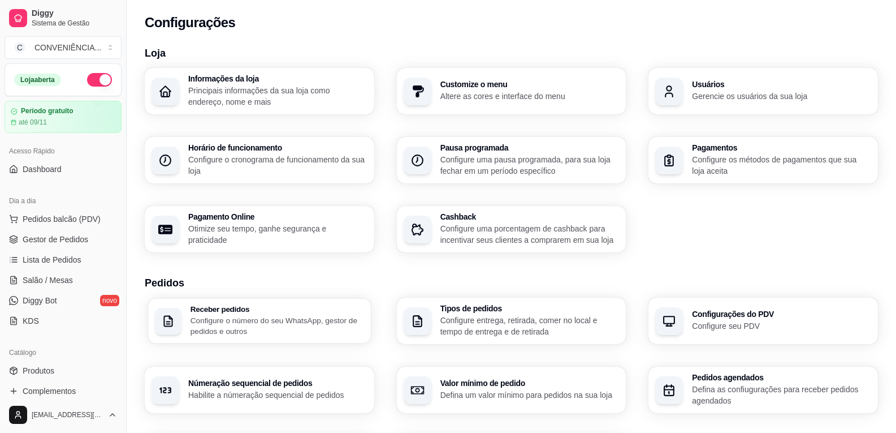
click at [275, 320] on p "Configure o número do seu WhatsApp, gestor de pedidos e outros" at bounding box center [278, 325] width 174 height 22
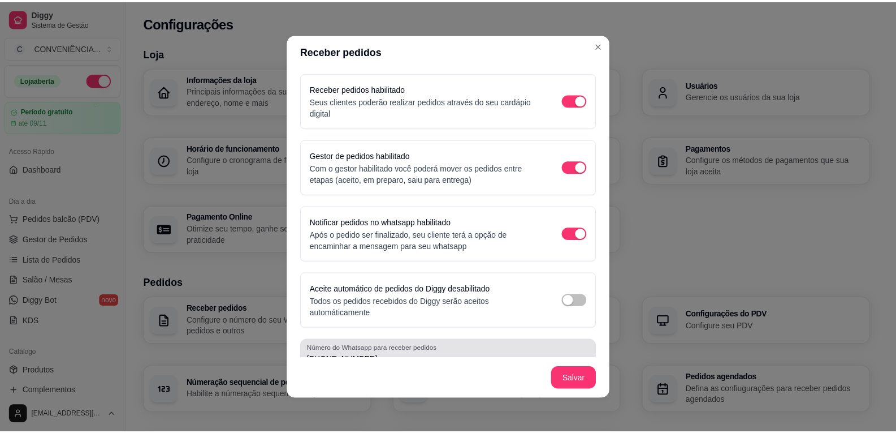
scroll to position [18, 0]
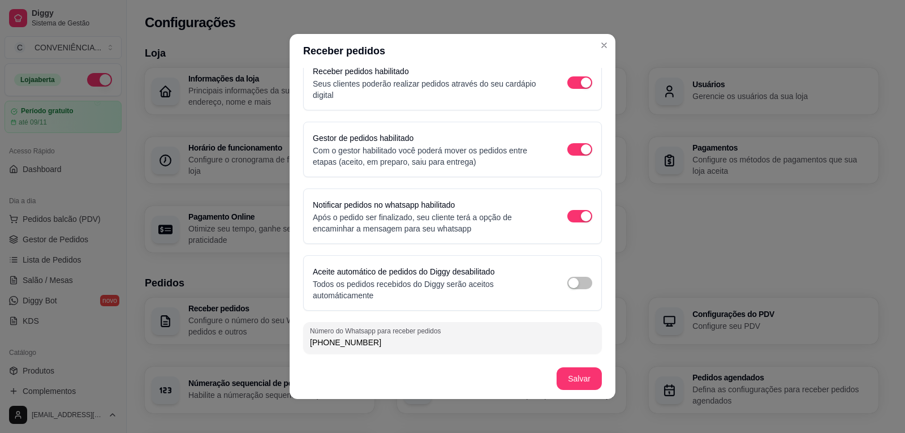
click at [377, 340] on input "(81) 9 9434-4667" at bounding box center [452, 341] width 285 height 11
click at [383, 343] on input "(81) 9 9434-46474" at bounding box center [452, 341] width 285 height 11
type input "(81) 9 9434-4647"
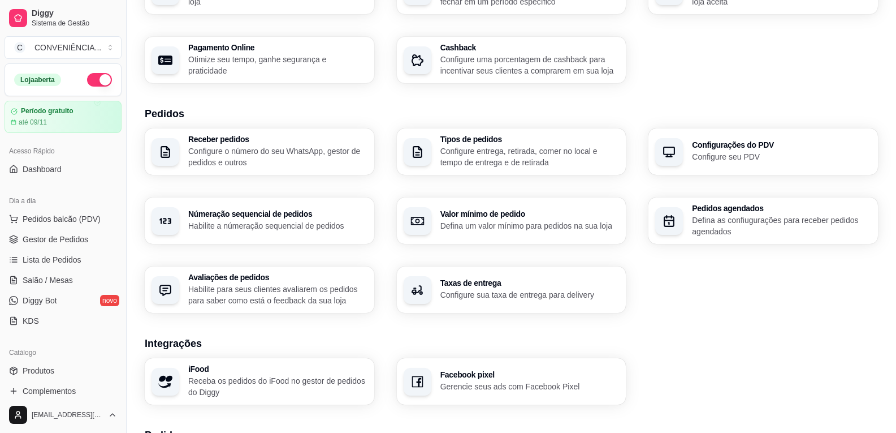
scroll to position [170, 0]
click at [743, 230] on p "Defina as confiugurações para receber pedidos agendados" at bounding box center [781, 225] width 179 height 23
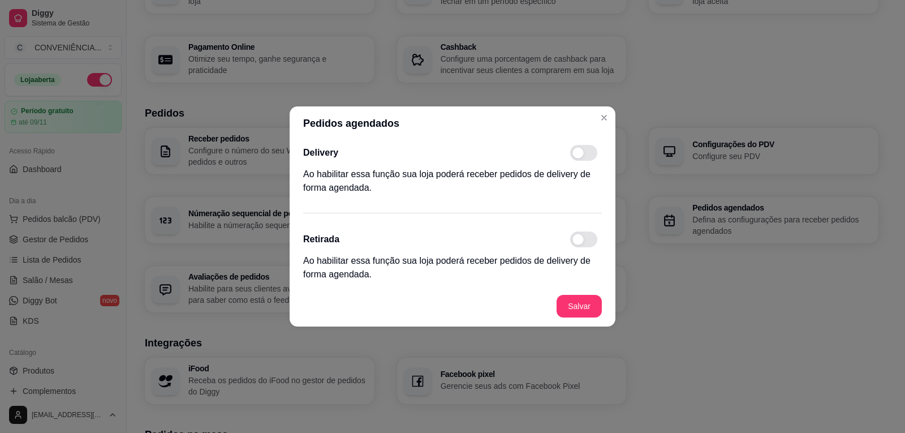
click at [581, 154] on span at bounding box center [577, 152] width 11 height 11
click at [577, 155] on input "checkbox" at bounding box center [572, 158] width 7 height 7
checkbox input "true"
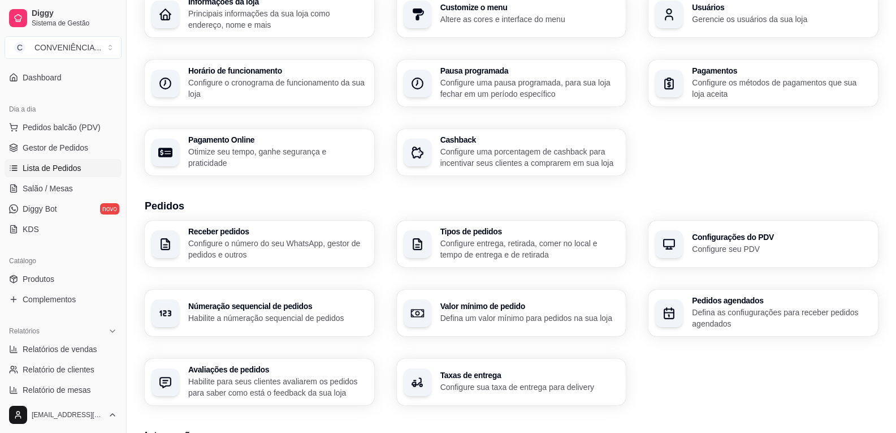
scroll to position [93, 0]
click at [77, 149] on span "Gestor de Pedidos" at bounding box center [56, 145] width 66 height 11
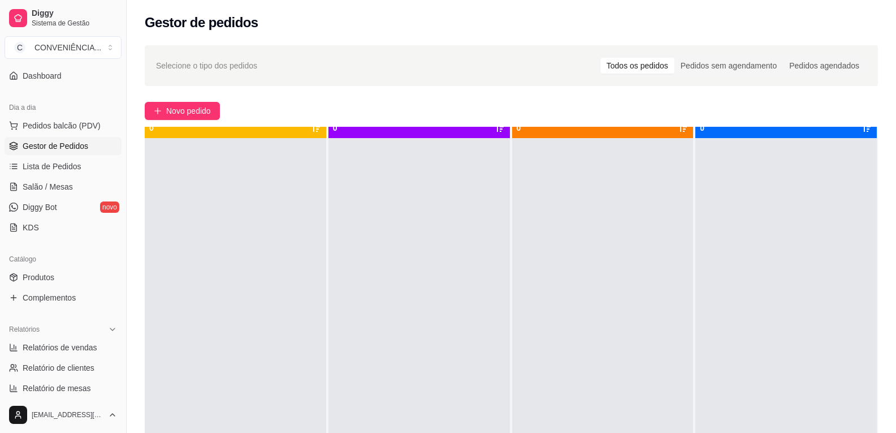
scroll to position [32, 0]
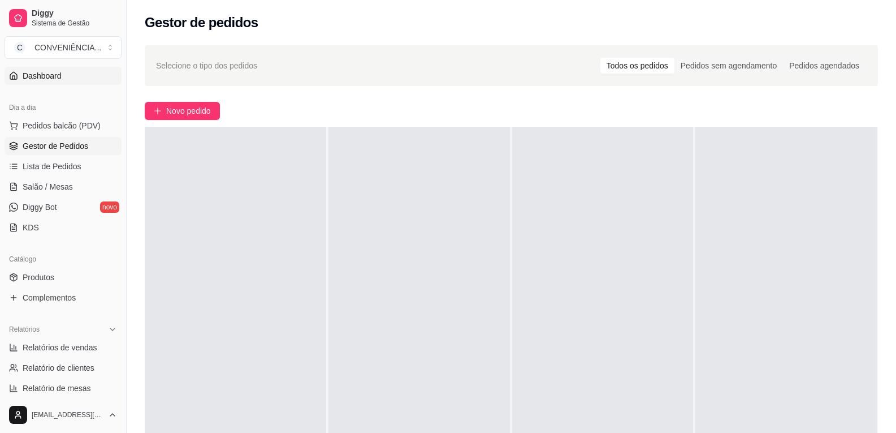
click at [31, 75] on span "Dashboard" at bounding box center [42, 75] width 39 height 11
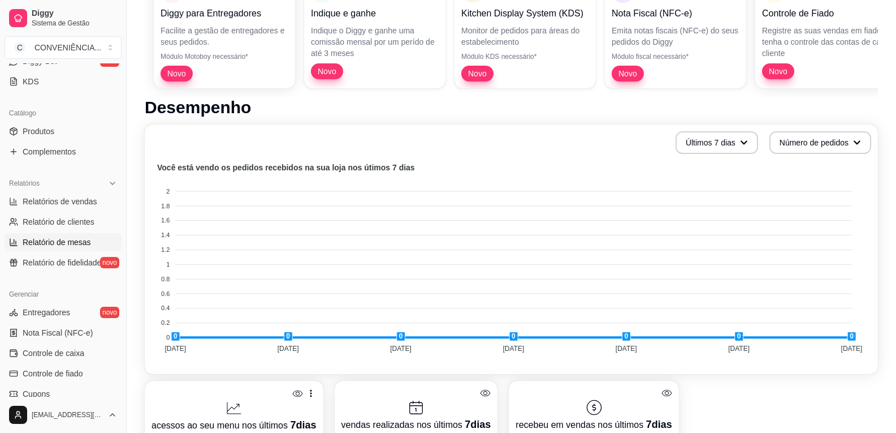
scroll to position [211, 0]
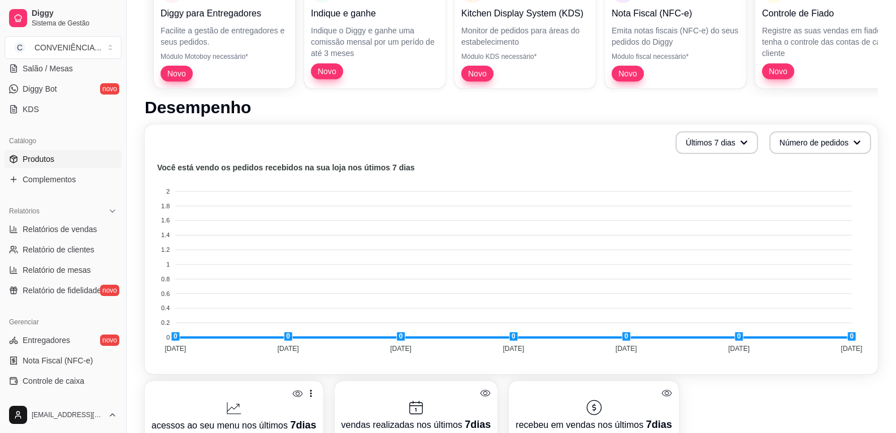
click at [53, 160] on span "Produtos" at bounding box center [39, 158] width 32 height 11
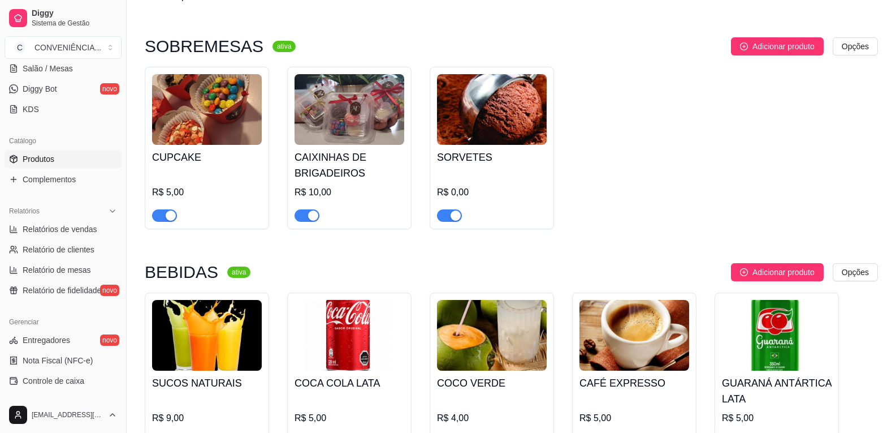
scroll to position [1285, 0]
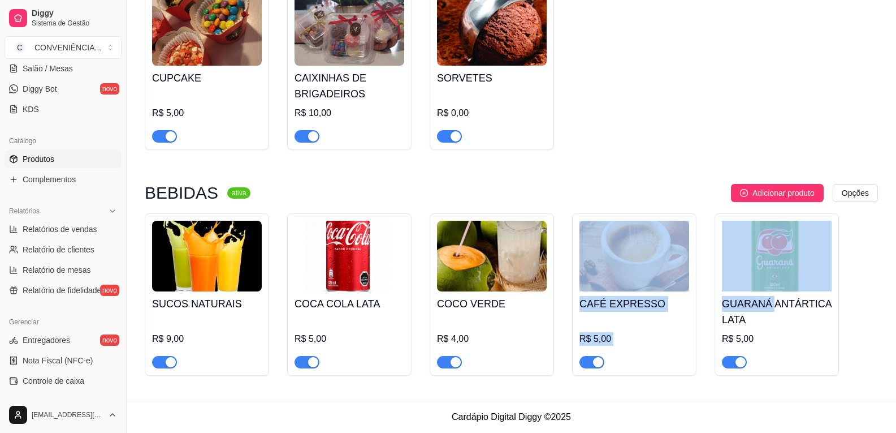
drag, startPoint x: 684, startPoint y: 288, endPoint x: 586, endPoint y: 286, distance: 97.3
click at [586, 286] on div "SUCOS NATURAIS R$ 9,00 COCA COLA LATA R$ 5,00 COCO VERDE R$ 4,00 CAFÉ EXPRESSO …" at bounding box center [511, 294] width 733 height 162
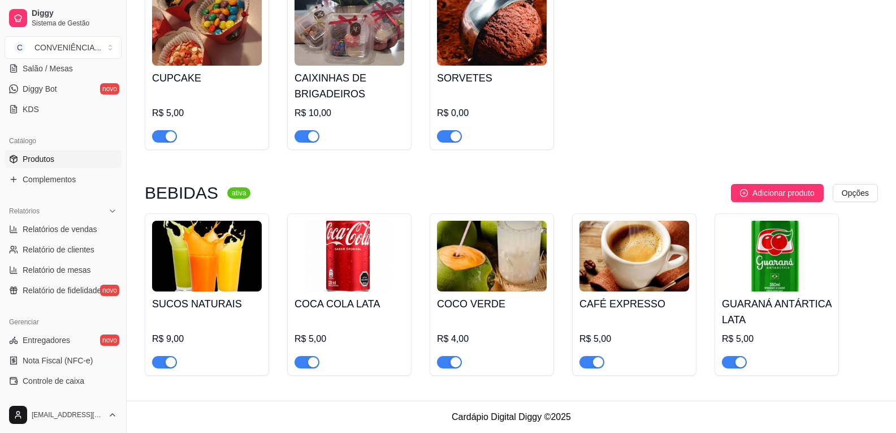
drag, startPoint x: 670, startPoint y: 125, endPoint x: 674, endPoint y: 134, distance: 10.1
click at [670, 124] on div "CUPCAKE R$ 5,00 CAIXINHAS DE BRIGADEIROS R$ 10,00 SORVETES R$ 0,00" at bounding box center [511, 69] width 733 height 162
drag, startPoint x: 801, startPoint y: 317, endPoint x: 746, endPoint y: 312, distance: 55.0
click at [746, 312] on h4 "GUARANÁ ANTÁRTICA LATA" at bounding box center [777, 312] width 110 height 32
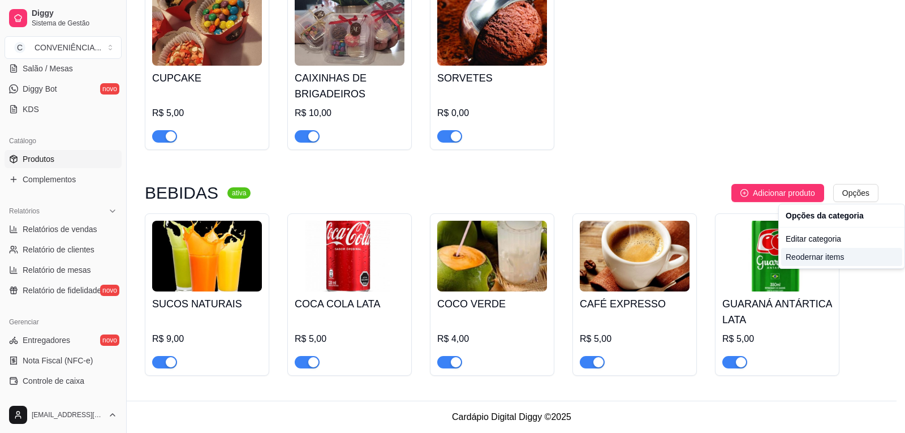
click at [838, 255] on div "Reodernar items" at bounding box center [841, 257] width 121 height 18
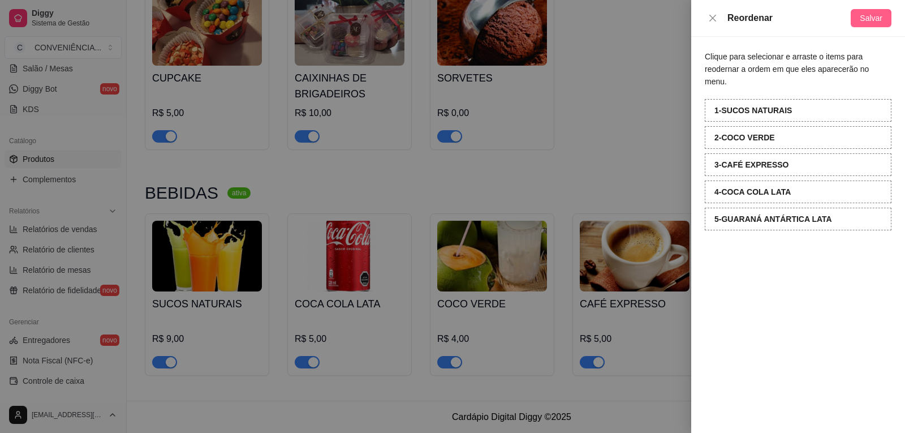
click at [861, 22] on span "Salvar" at bounding box center [870, 18] width 23 height 12
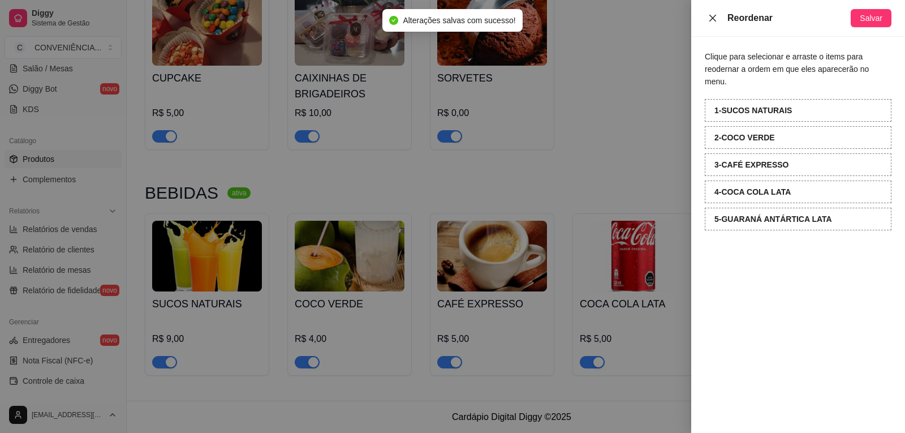
click at [710, 16] on icon "close" at bounding box center [712, 18] width 9 height 9
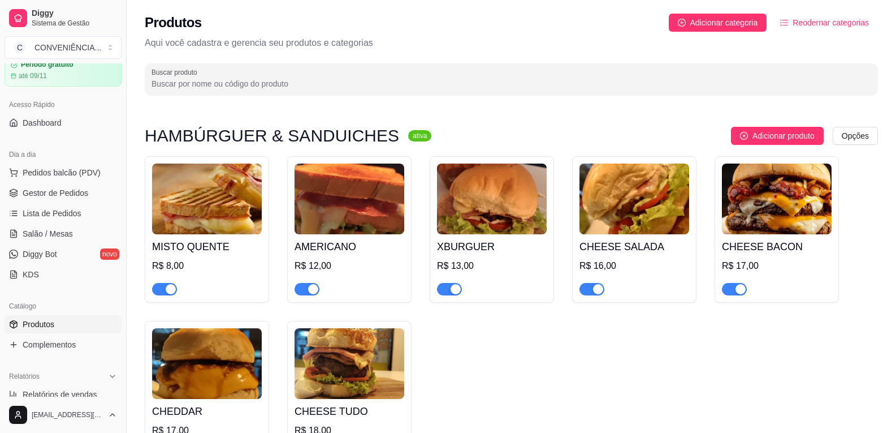
scroll to position [42, 0]
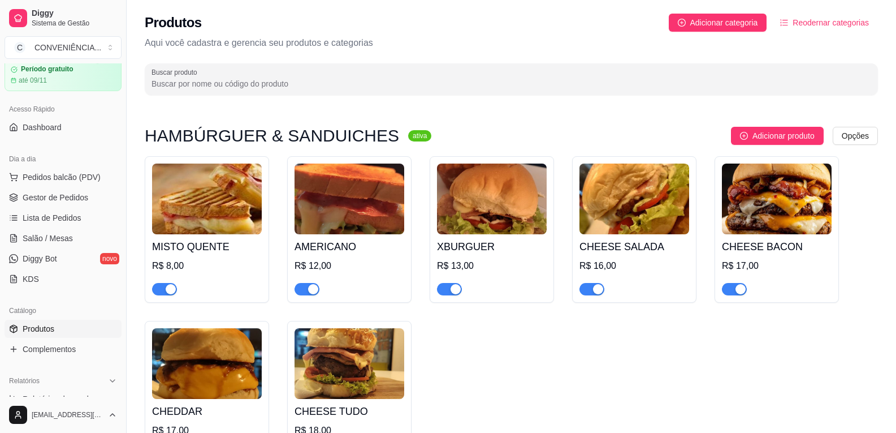
click at [54, 326] on span "Produtos" at bounding box center [39, 328] width 32 height 11
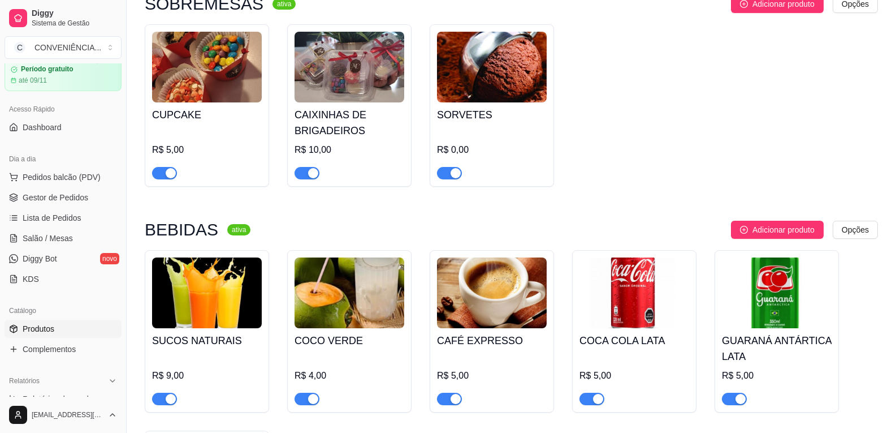
scroll to position [1465, 0]
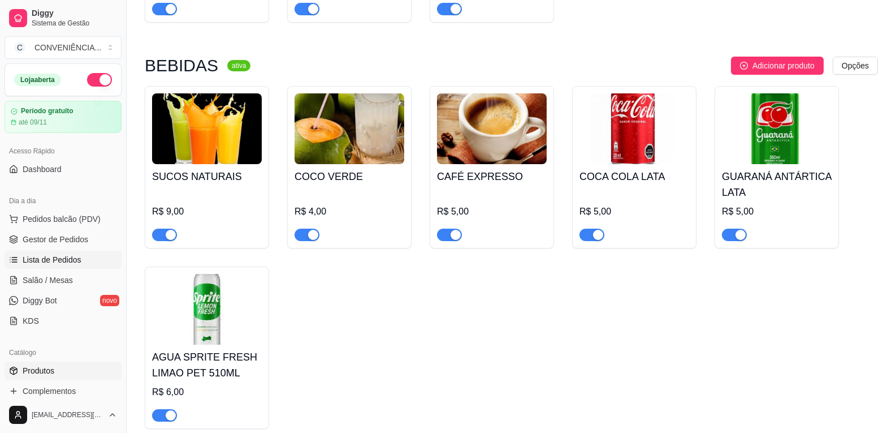
scroll to position [1409, 0]
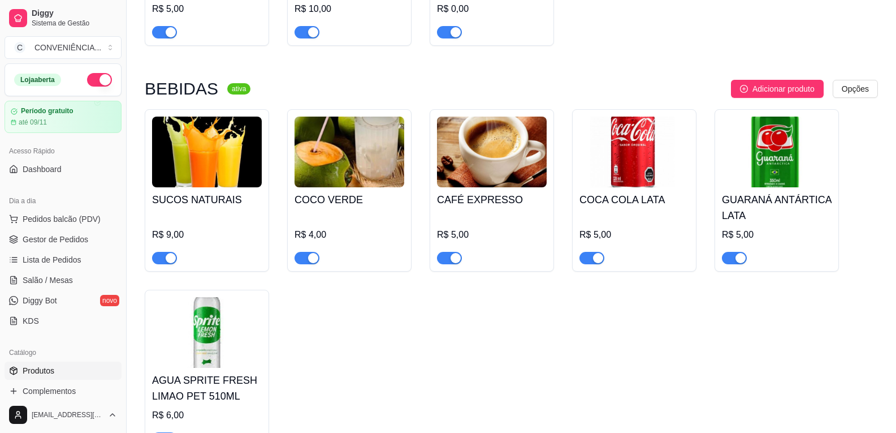
scroll to position [1395, 0]
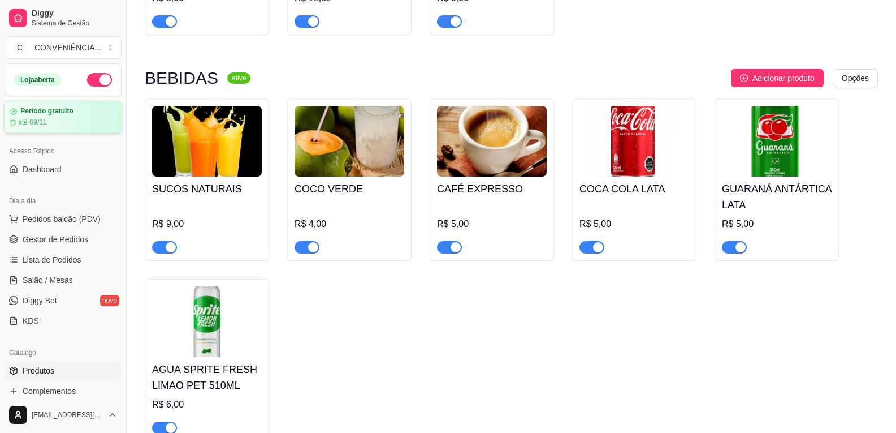
click at [76, 117] on div "Período gratuito até 09/11" at bounding box center [63, 117] width 106 height 20
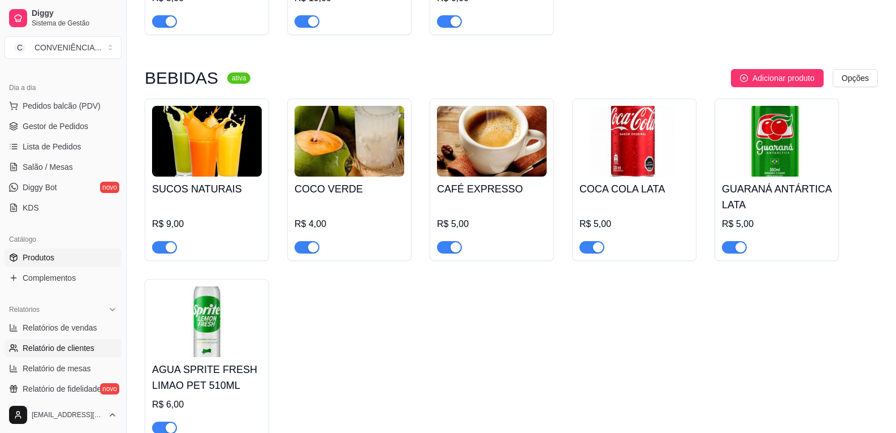
scroll to position [170, 0]
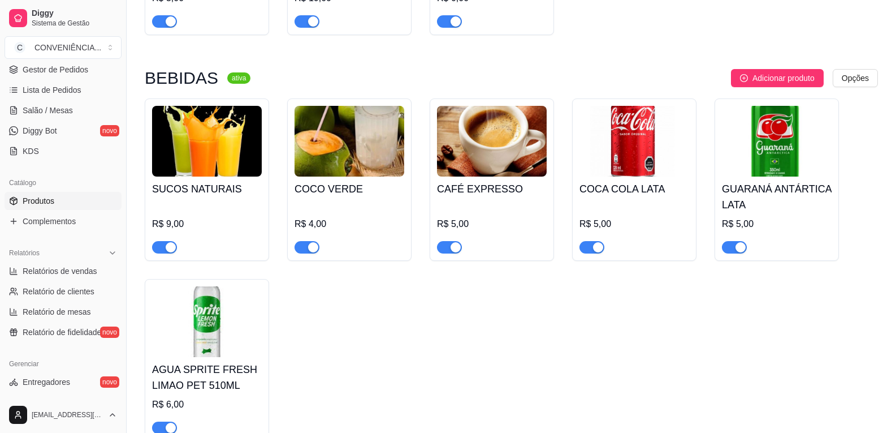
click at [50, 200] on span "Produtos" at bounding box center [39, 200] width 32 height 11
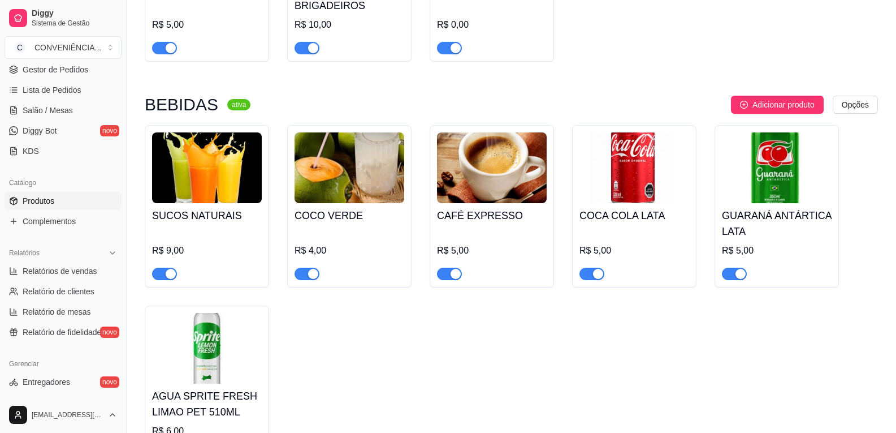
scroll to position [1465, 0]
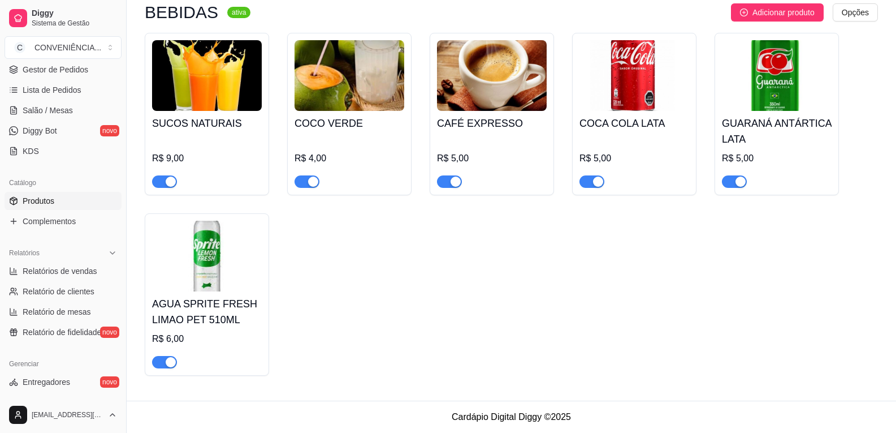
click at [53, 204] on span "Produtos" at bounding box center [39, 200] width 32 height 11
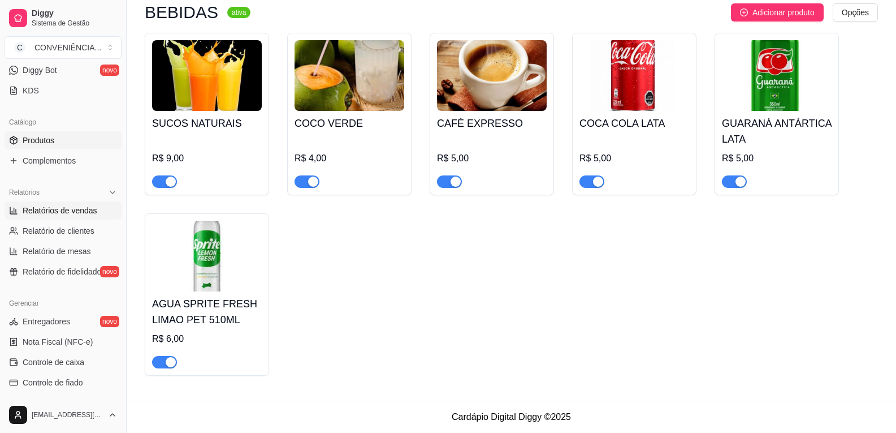
scroll to position [211, 0]
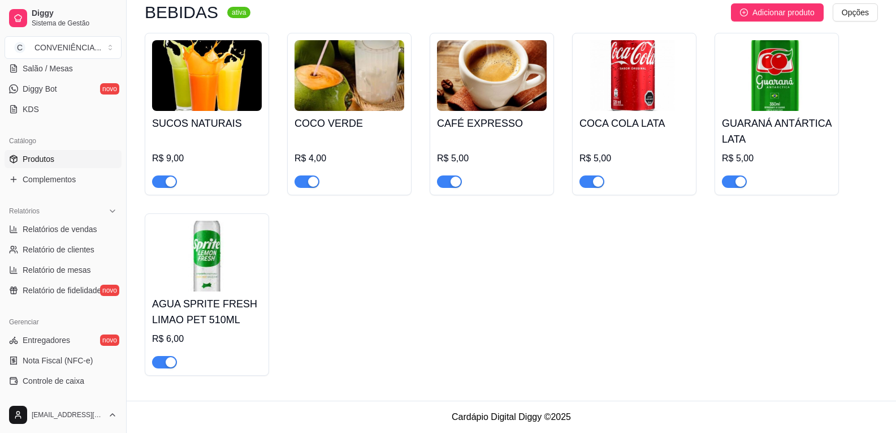
click at [51, 154] on span "Produtos" at bounding box center [39, 158] width 32 height 11
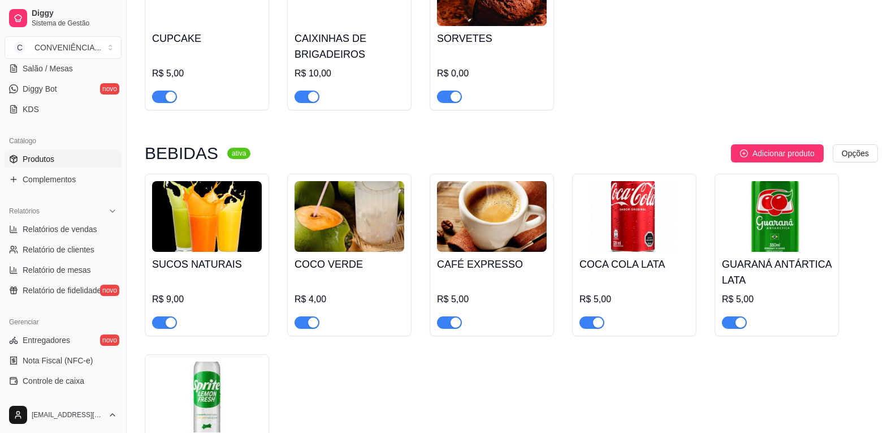
scroll to position [1465, 0]
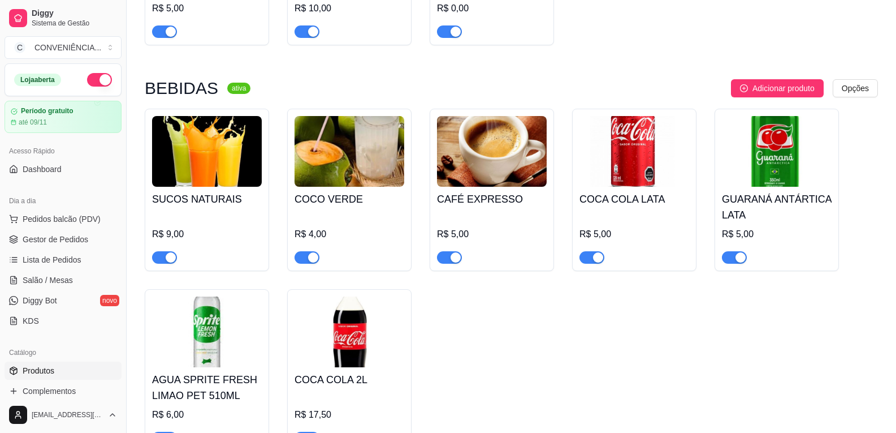
scroll to position [1465, 0]
